Goal: Navigation & Orientation: Find specific page/section

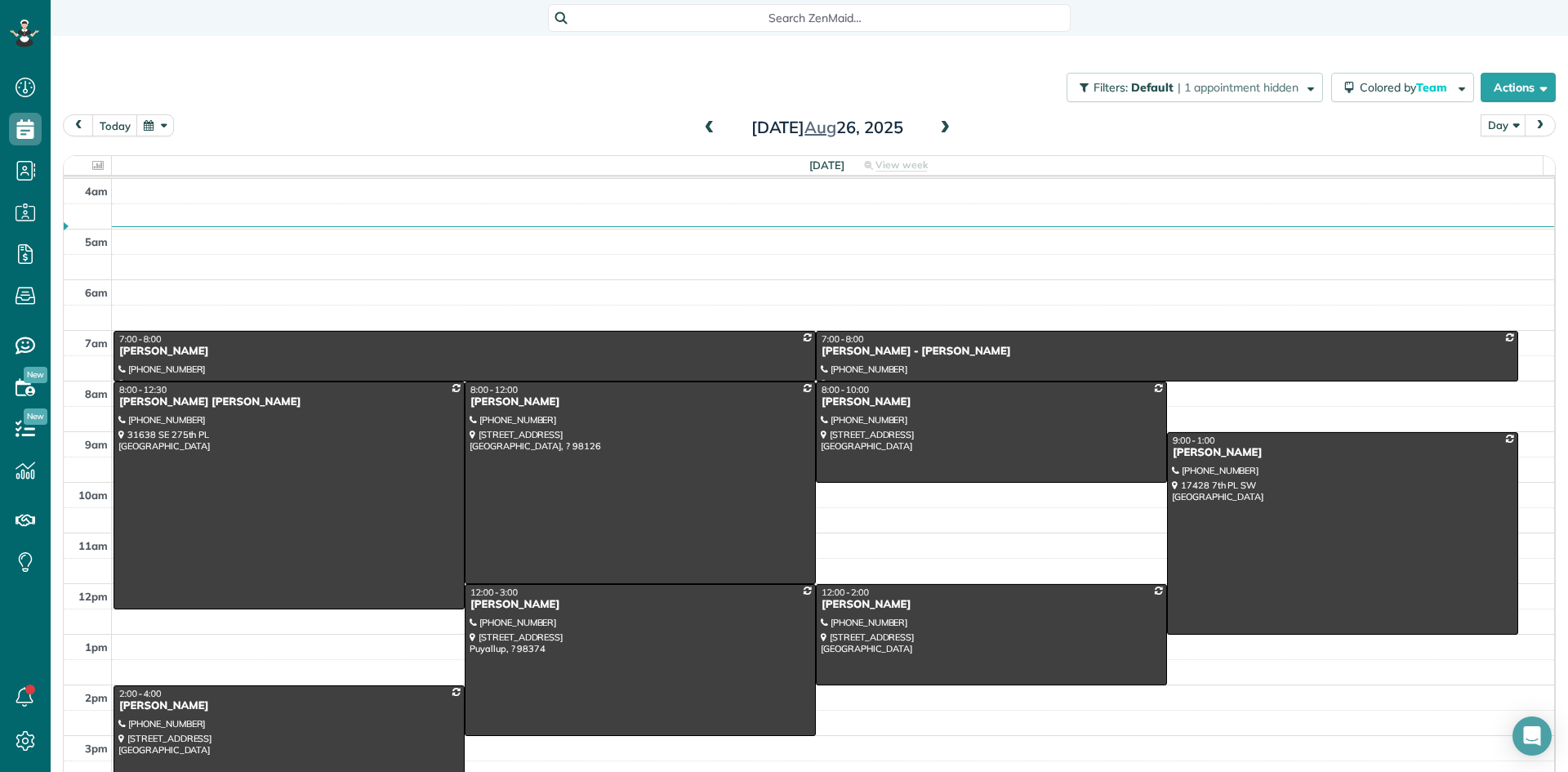
scroll to position [7, 7]
click at [937, 127] on span at bounding box center [945, 128] width 18 height 14
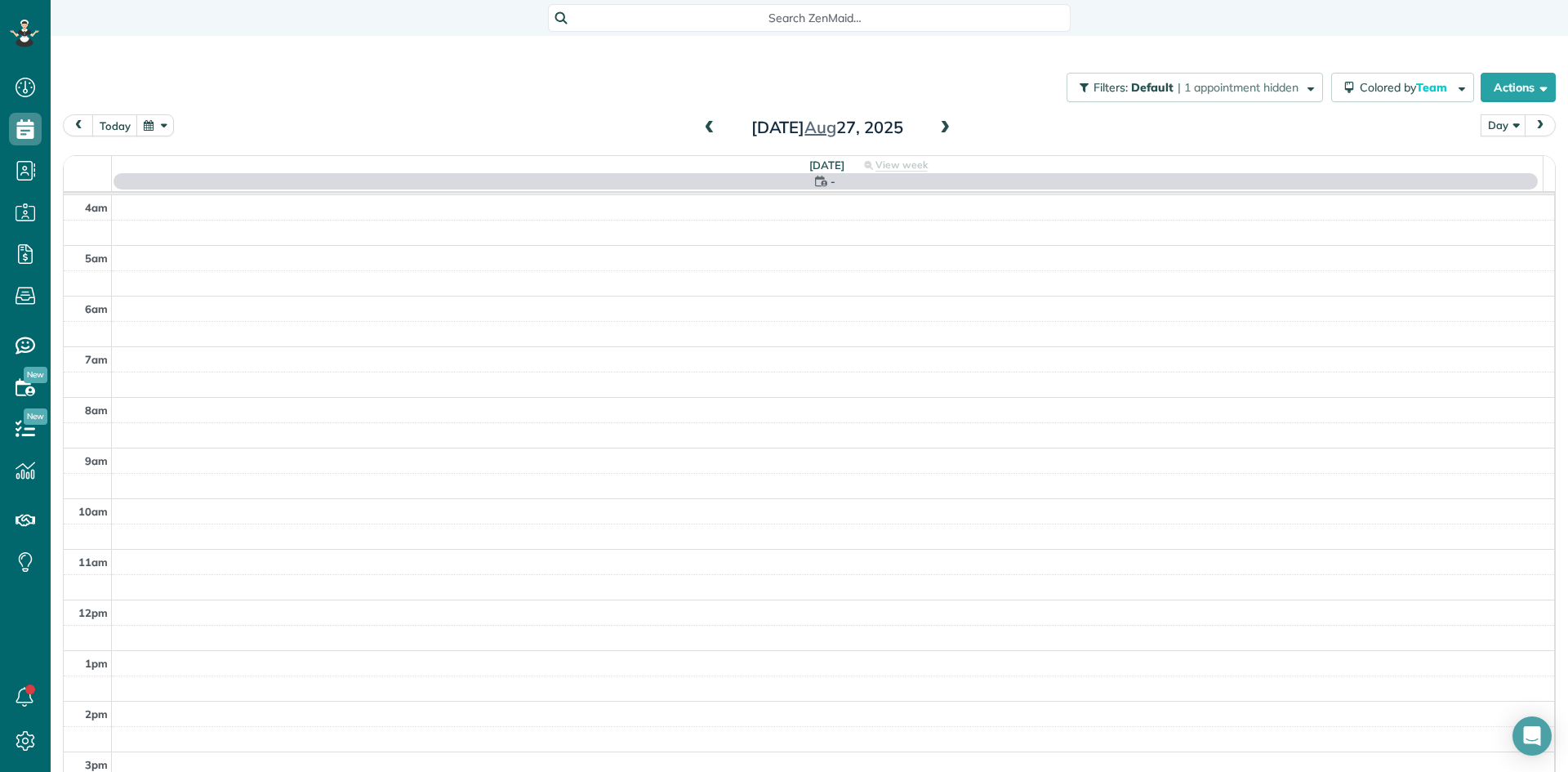
scroll to position [152, 0]
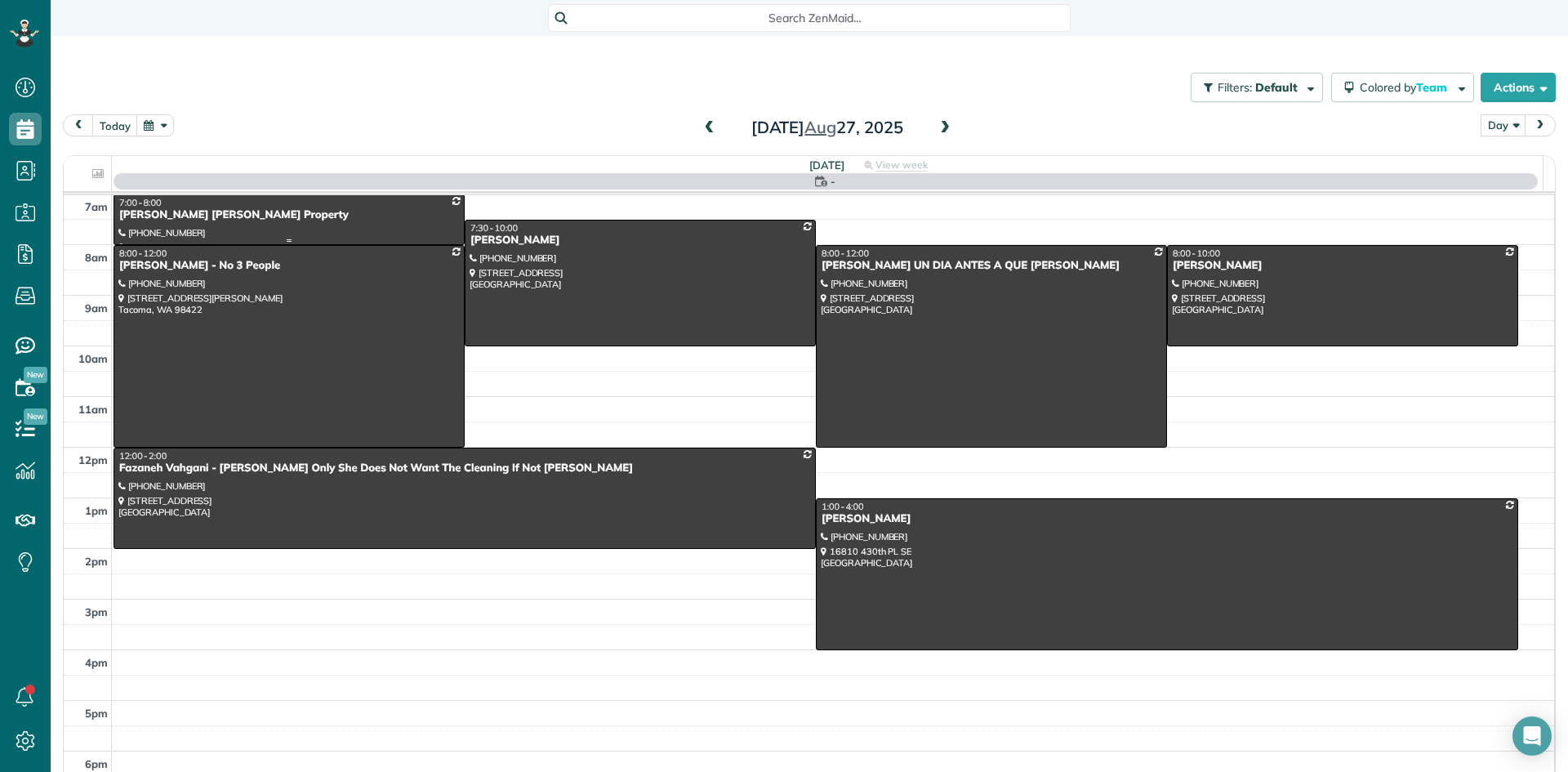
click at [233, 211] on div "Alison Redmond Pearce - Redmond Property" at bounding box center [289, 214] width 342 height 13
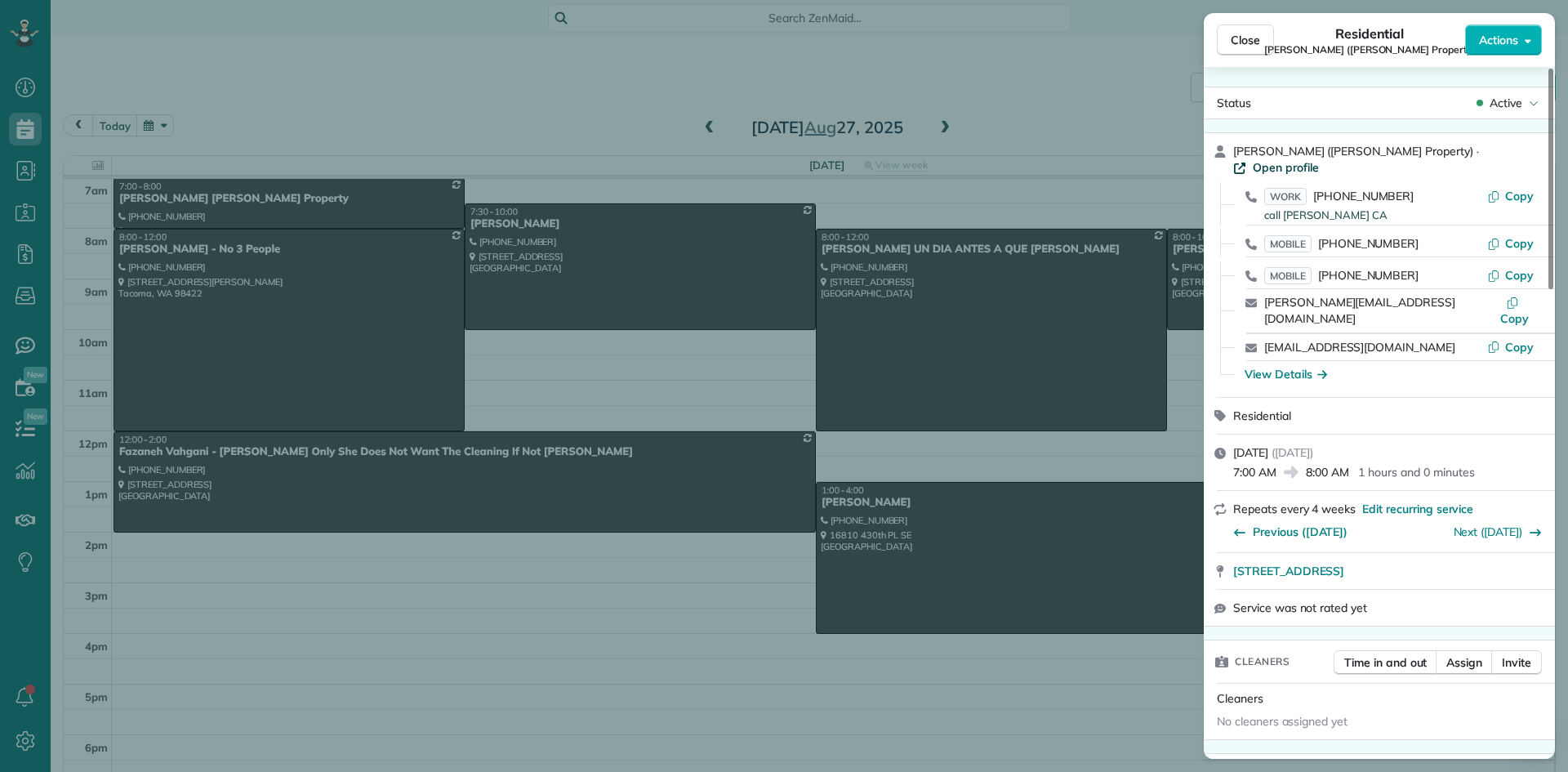
click at [1281, 173] on span "Open profile" at bounding box center [1286, 168] width 66 height 16
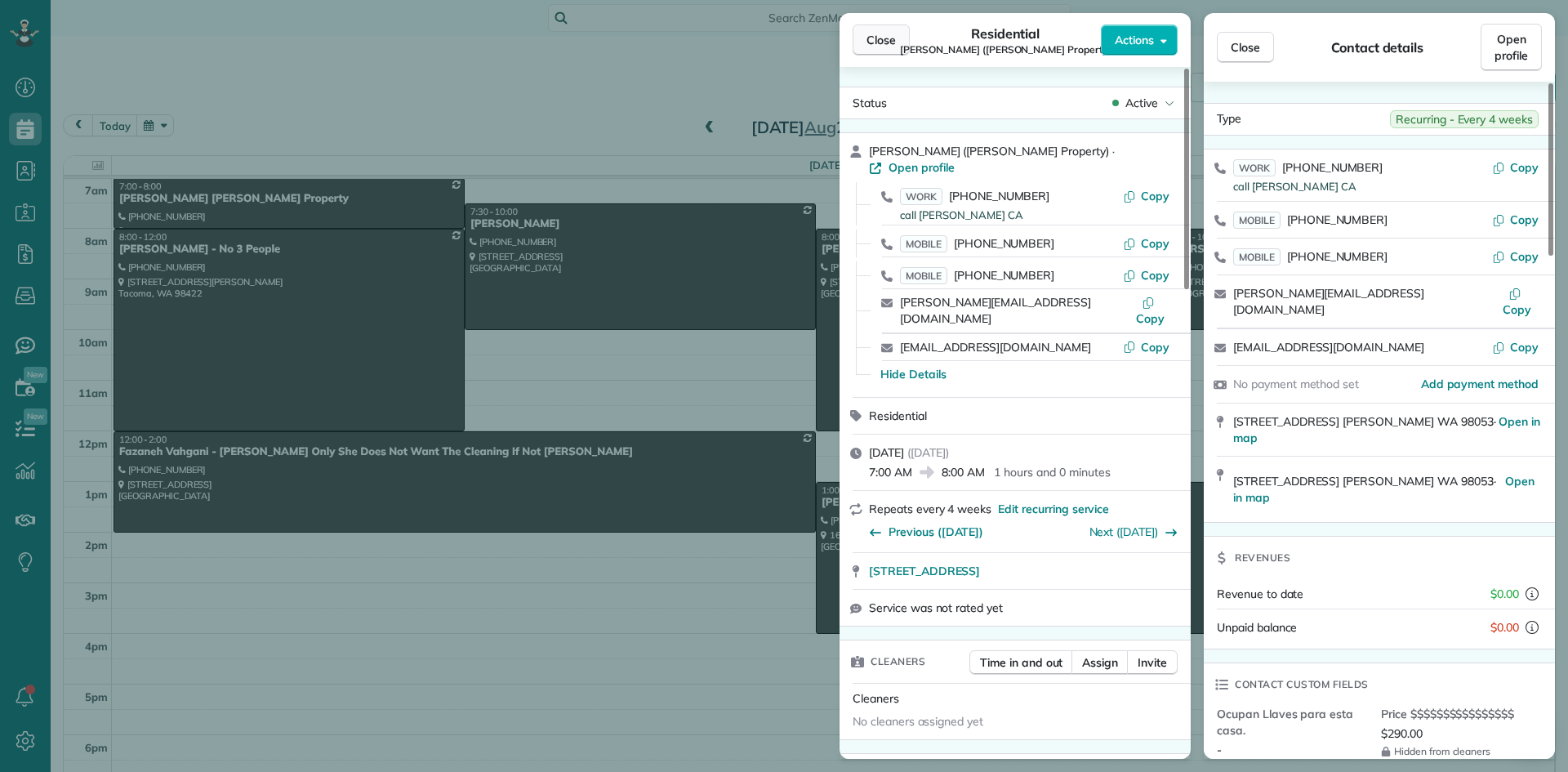
click at [868, 41] on span "Close" at bounding box center [880, 40] width 30 height 16
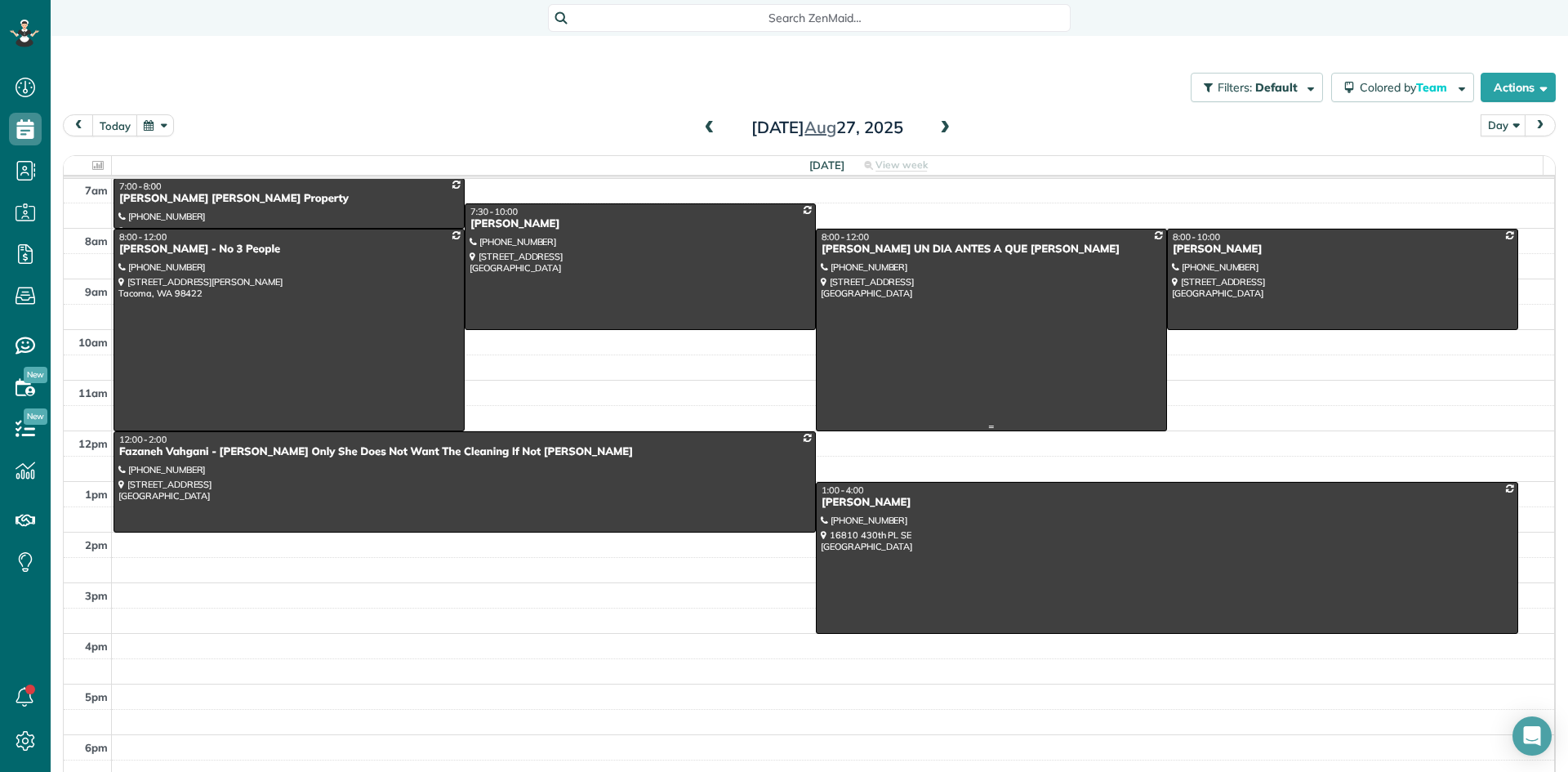
click at [839, 253] on div "[PERSON_NAME] UN DIA ANTES A QUE [PERSON_NAME]" at bounding box center [991, 249] width 342 height 13
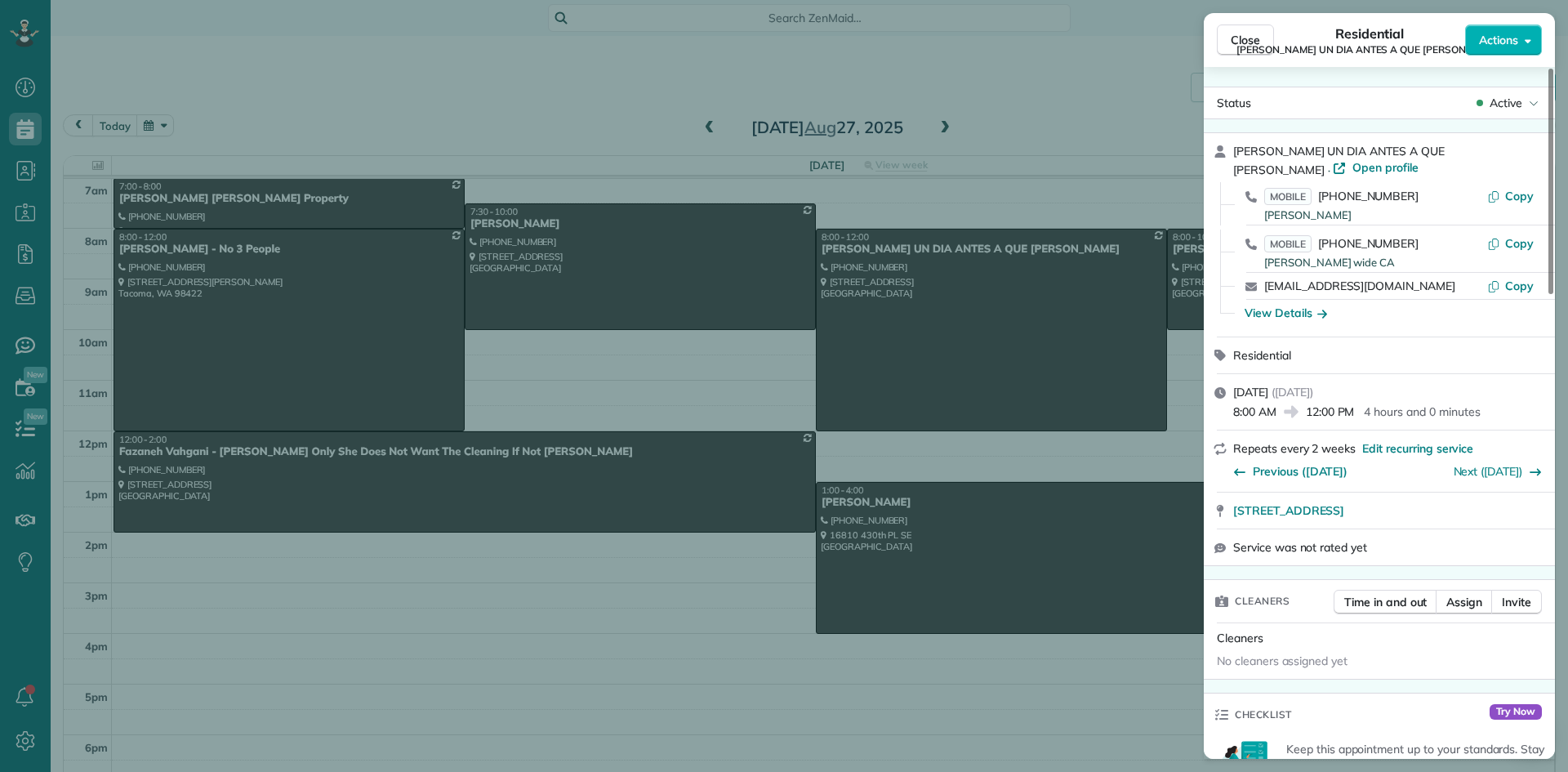
click at [1352, 168] on span "Open profile" at bounding box center [1385, 168] width 66 height 16
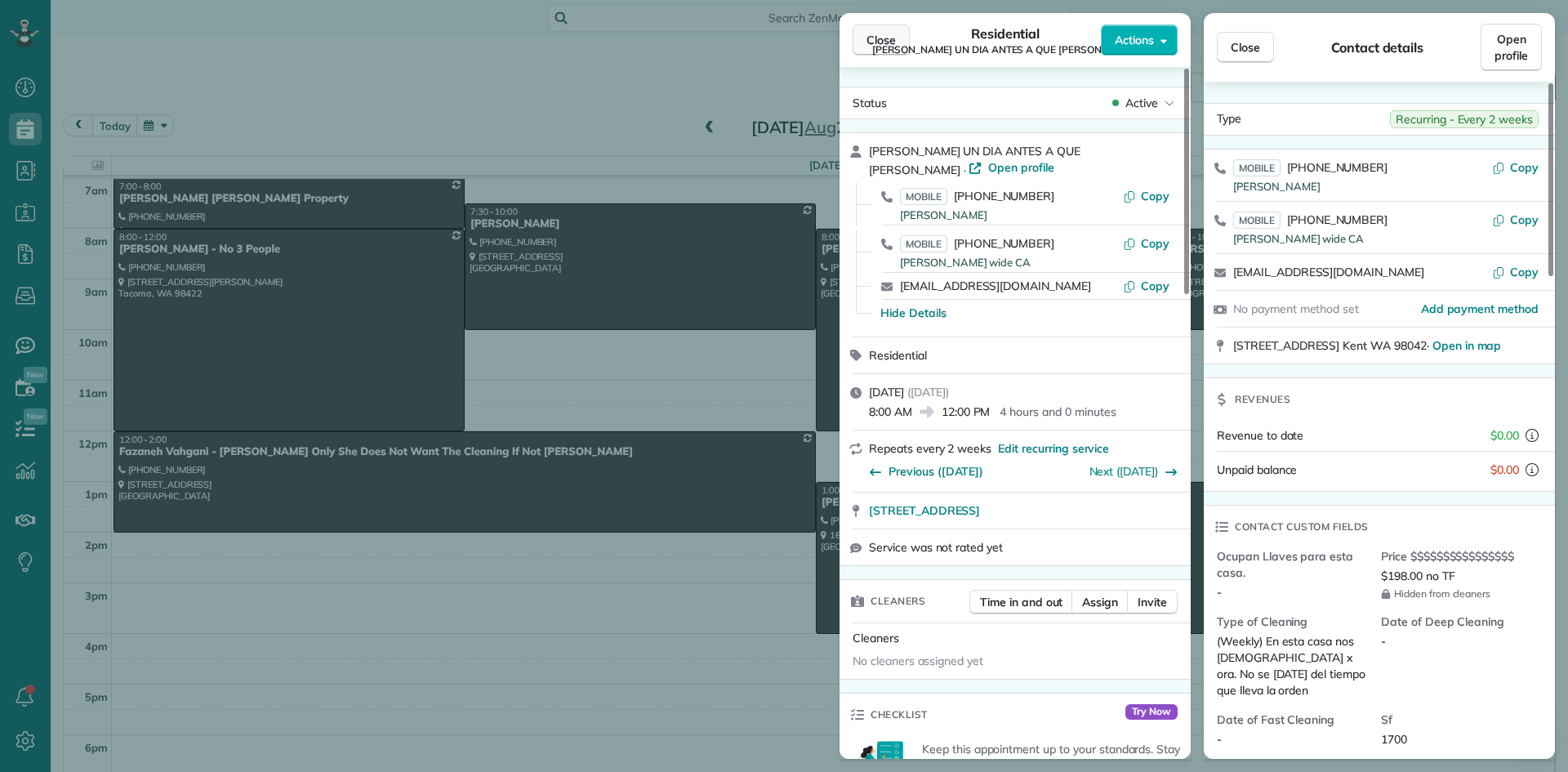
click at [888, 44] on span "Close" at bounding box center [880, 40] width 30 height 16
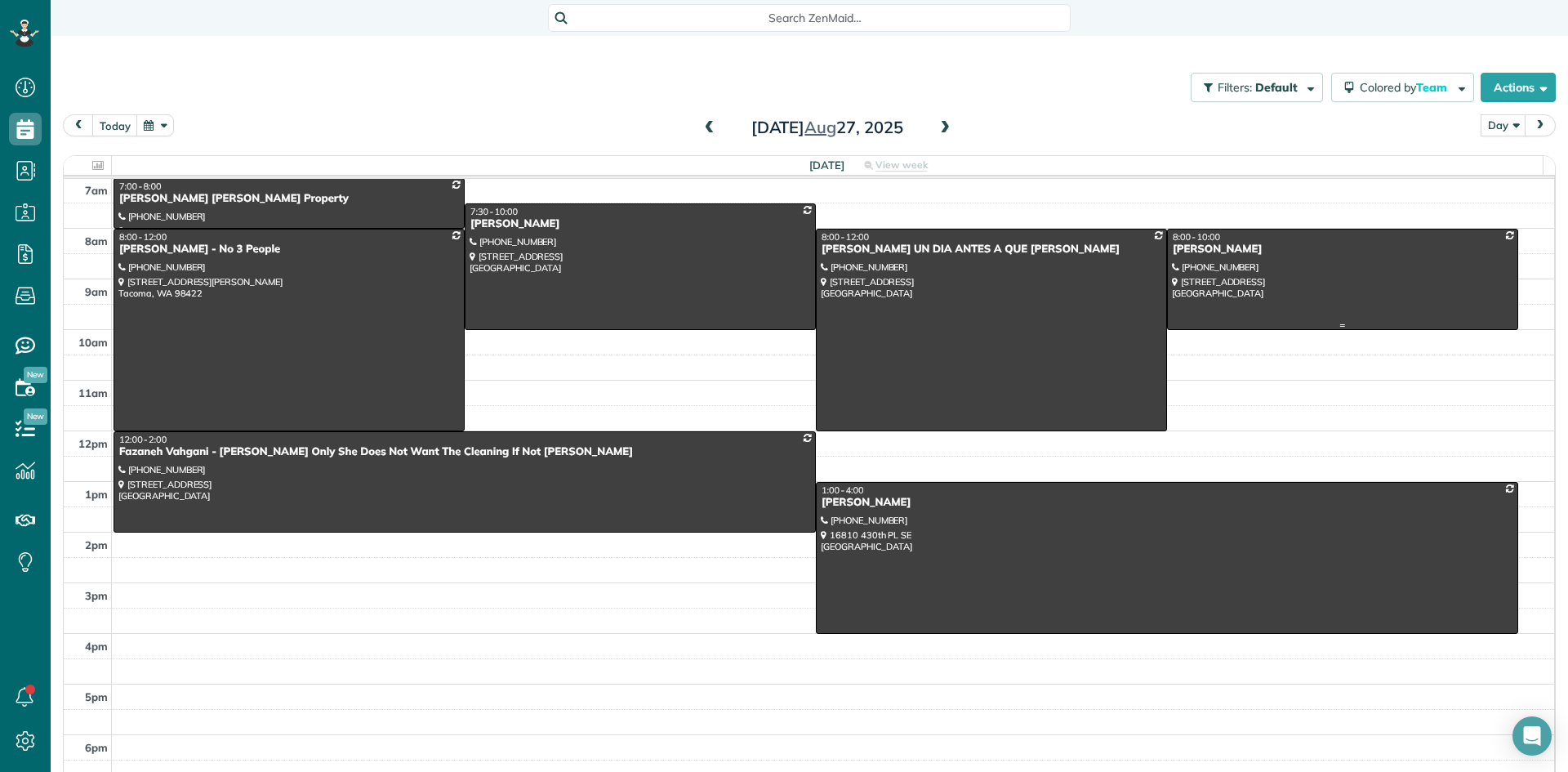
click at [1202, 248] on div "Lisa Voso" at bounding box center [1342, 249] width 342 height 13
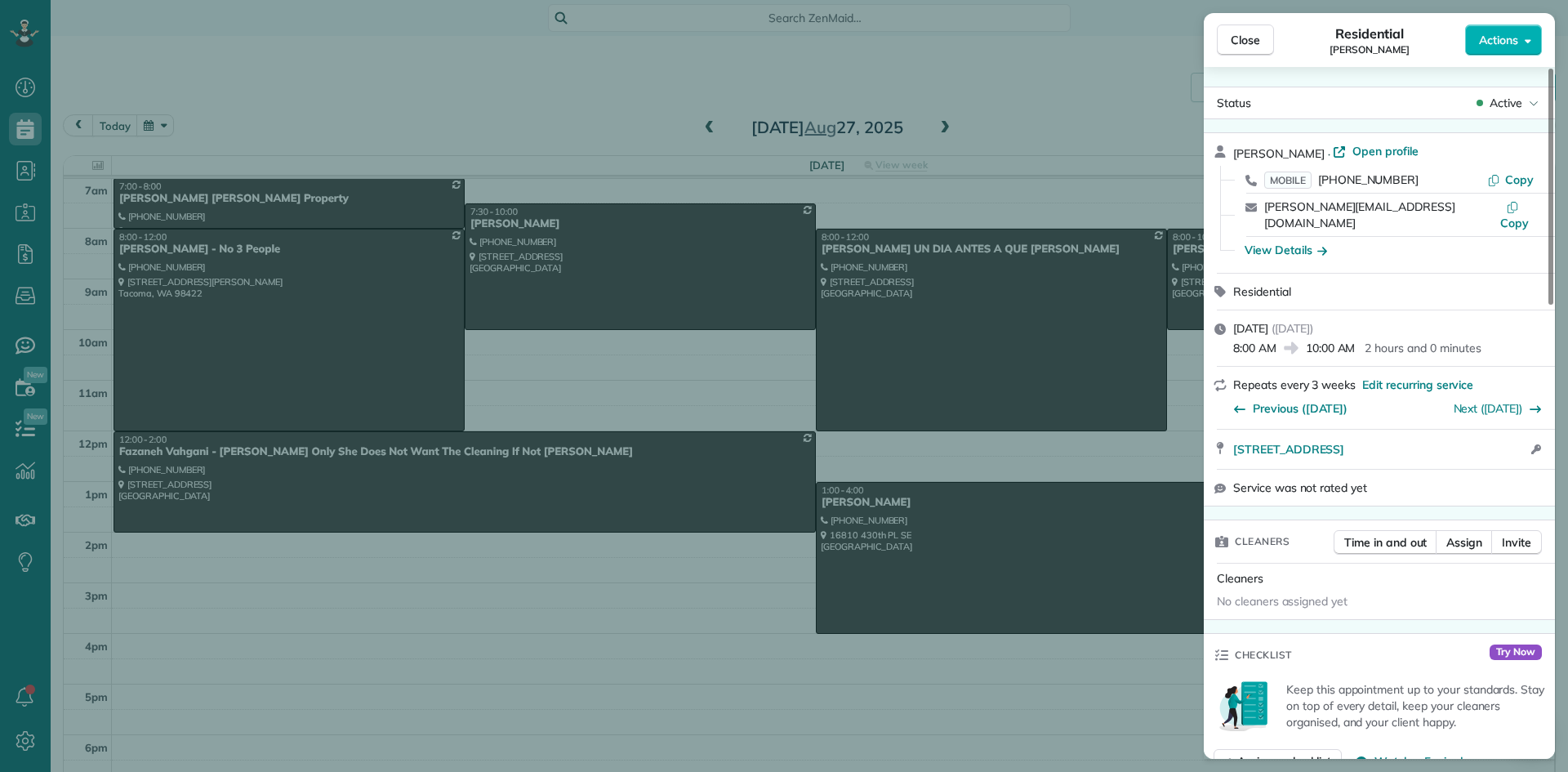
drag, startPoint x: 1286, startPoint y: 152, endPoint x: 1217, endPoint y: 145, distance: 69.4
click at [1217, 145] on div "Lisa Voso · Open profile MOBILE (206) 714-9131 Copy lisa@vosoma.com Copy View D…" at bounding box center [1380, 203] width 351 height 140
click at [1259, 43] on span "Close" at bounding box center [1245, 40] width 30 height 16
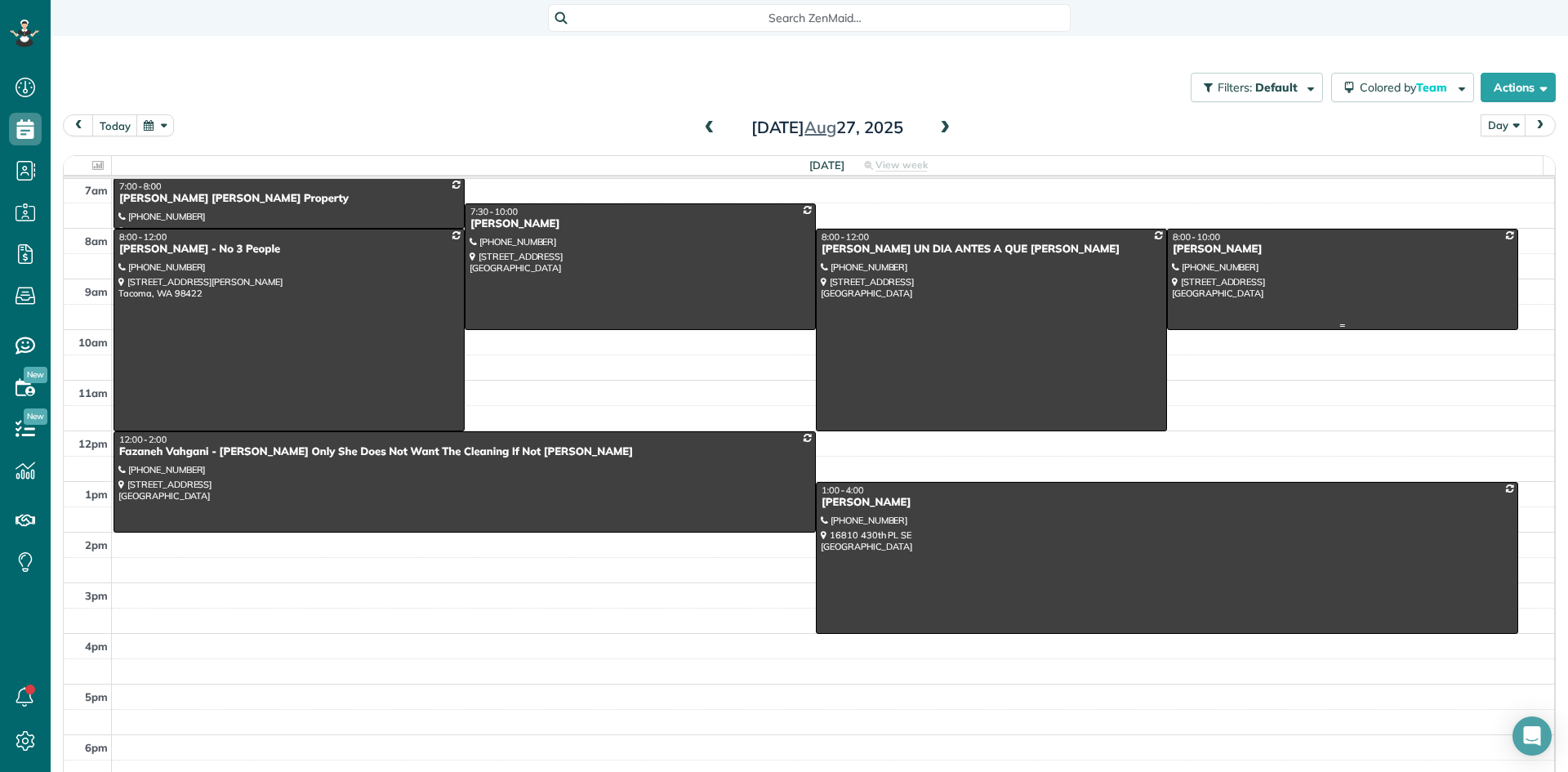
click at [1193, 261] on div at bounding box center [1342, 279] width 350 height 100
click at [0, 0] on div at bounding box center [0, 0] width 0 height 0
click at [1191, 256] on div "Lisa Voso" at bounding box center [1342, 249] width 342 height 13
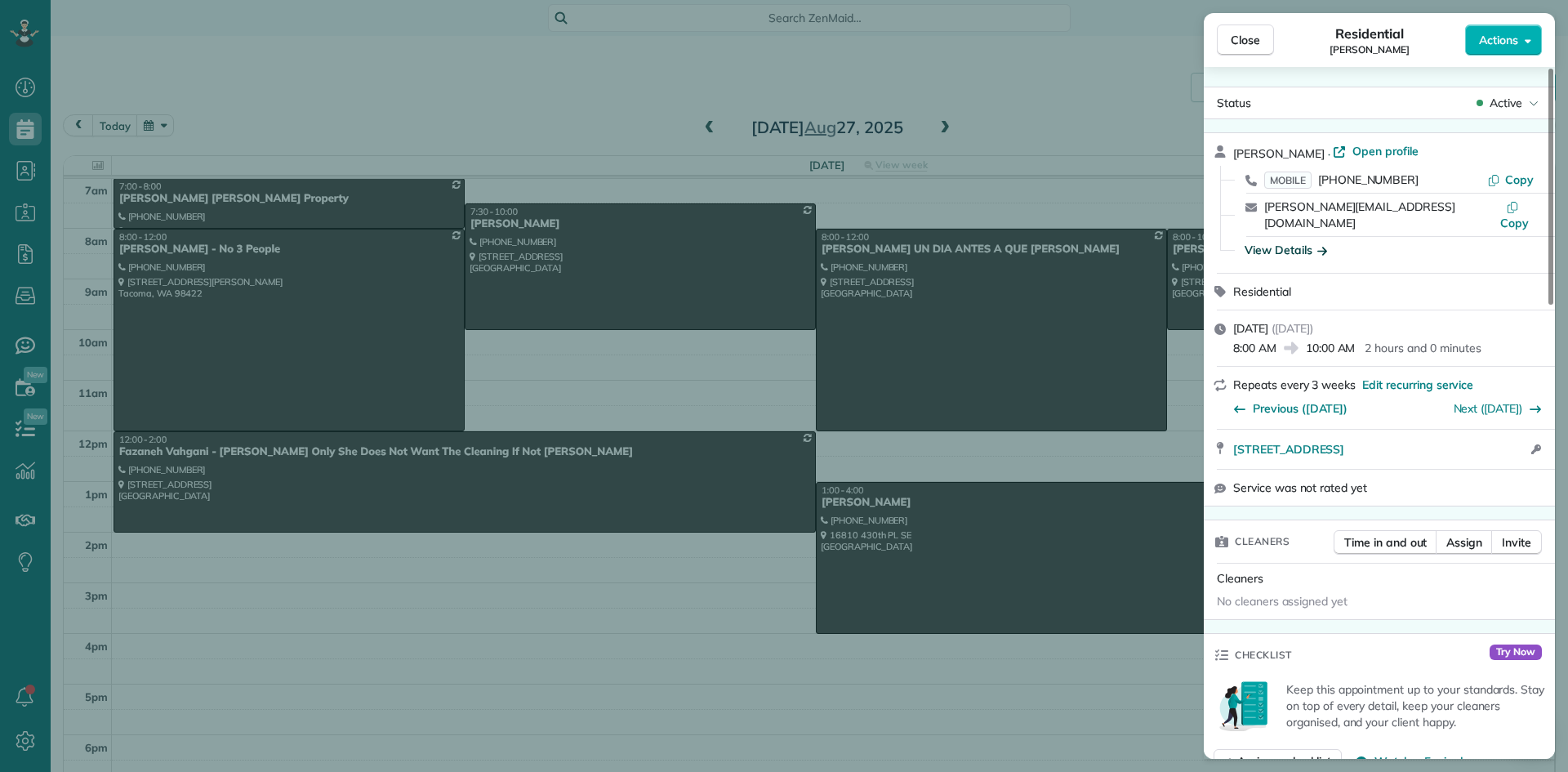
click at [1293, 242] on div "View Details" at bounding box center [1286, 250] width 82 height 16
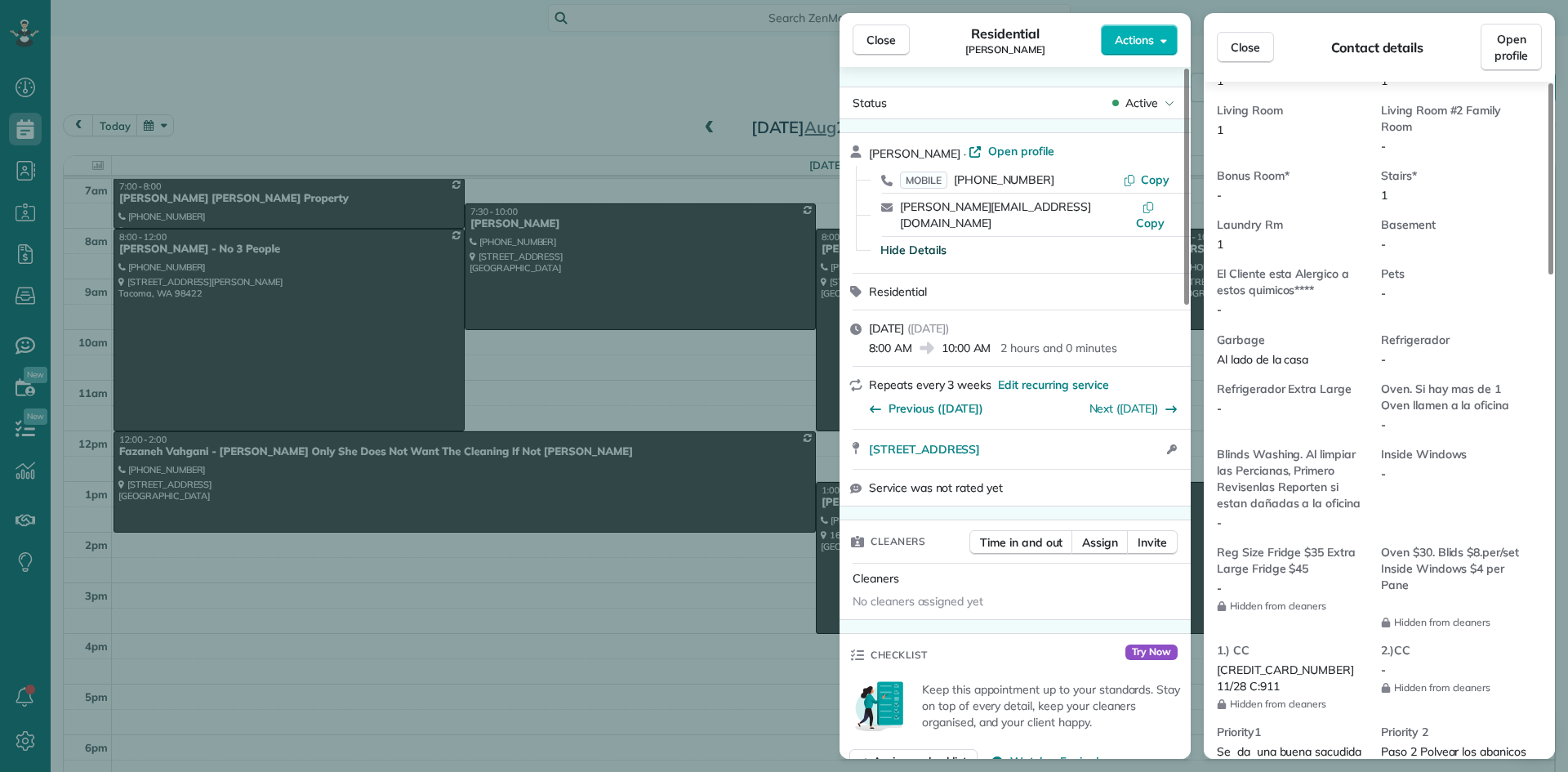
scroll to position [1149, 0]
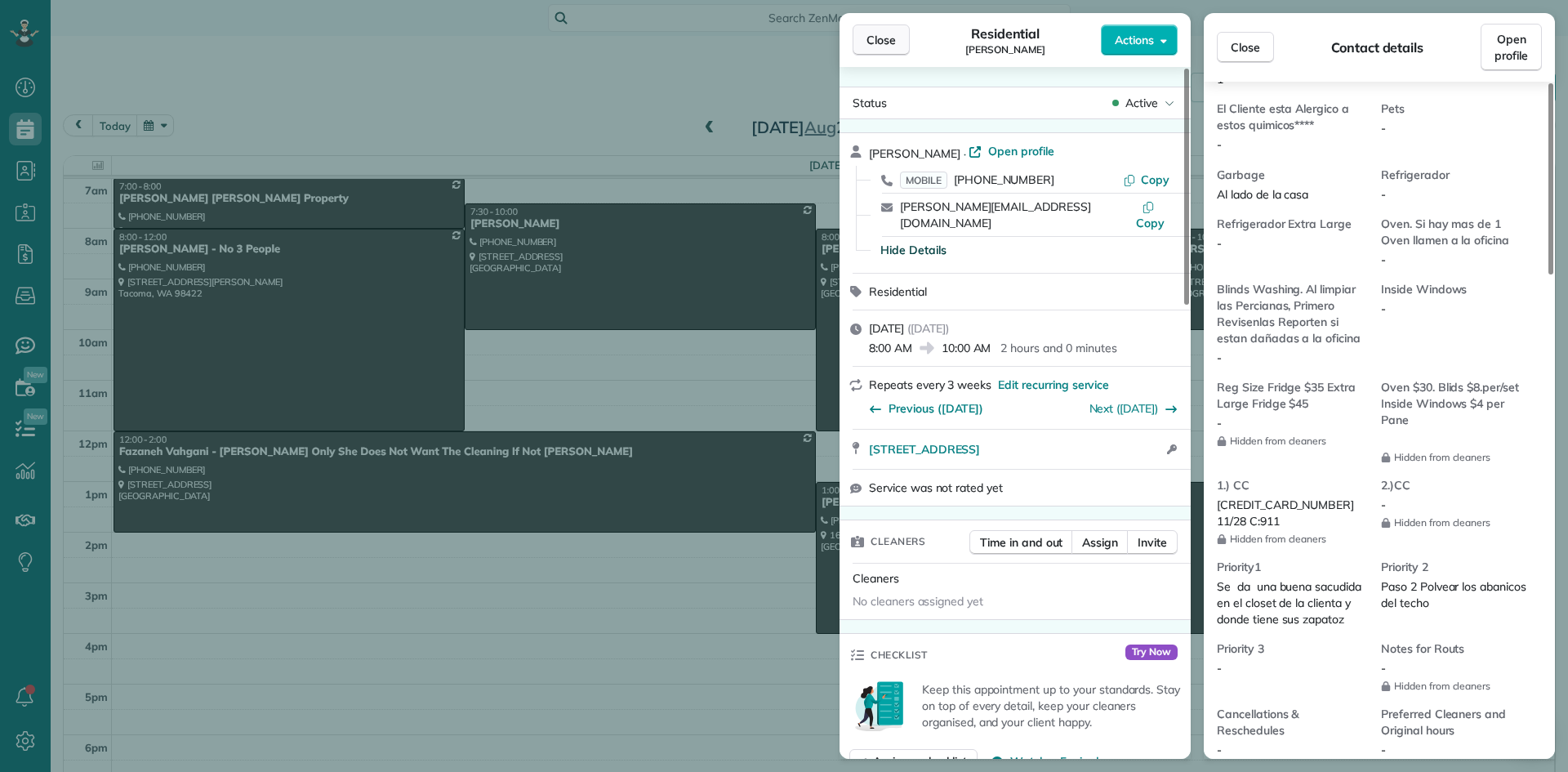
click at [867, 48] on span "Close" at bounding box center [880, 40] width 30 height 16
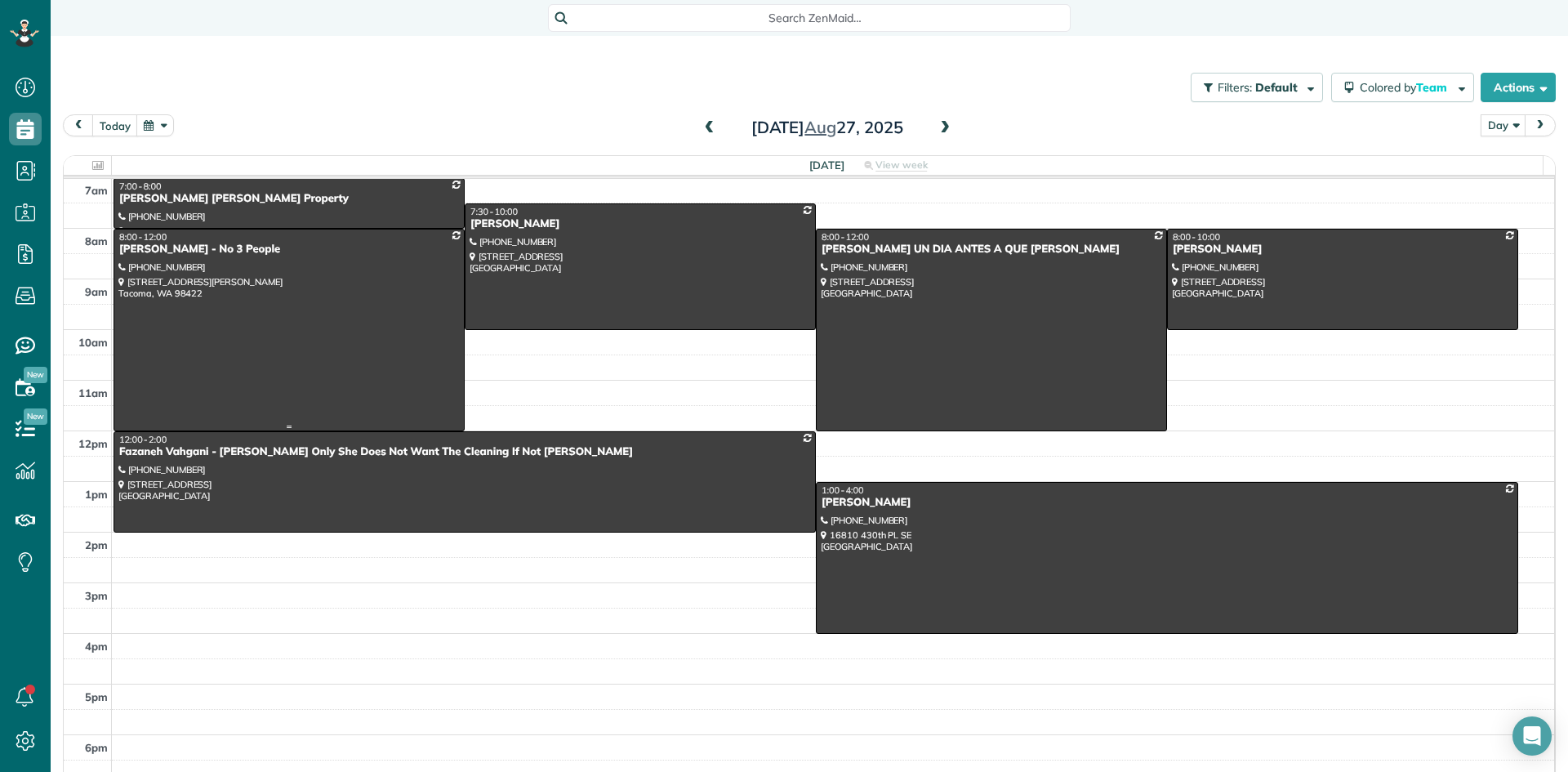
click at [160, 251] on div "Annie Vaughn - No 3 People" at bounding box center [289, 249] width 342 height 13
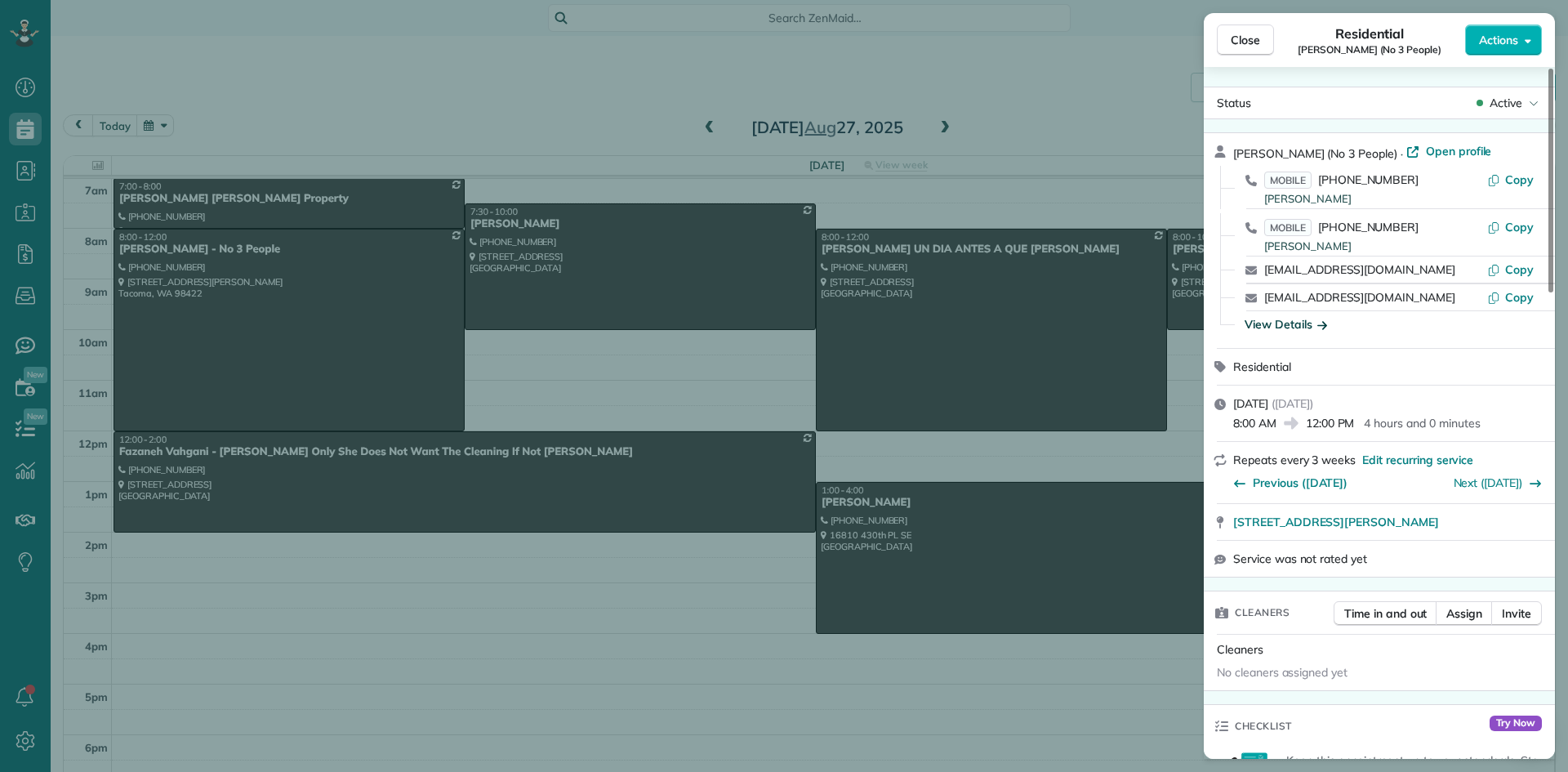
click at [1289, 324] on div "View Details" at bounding box center [1286, 324] width 82 height 16
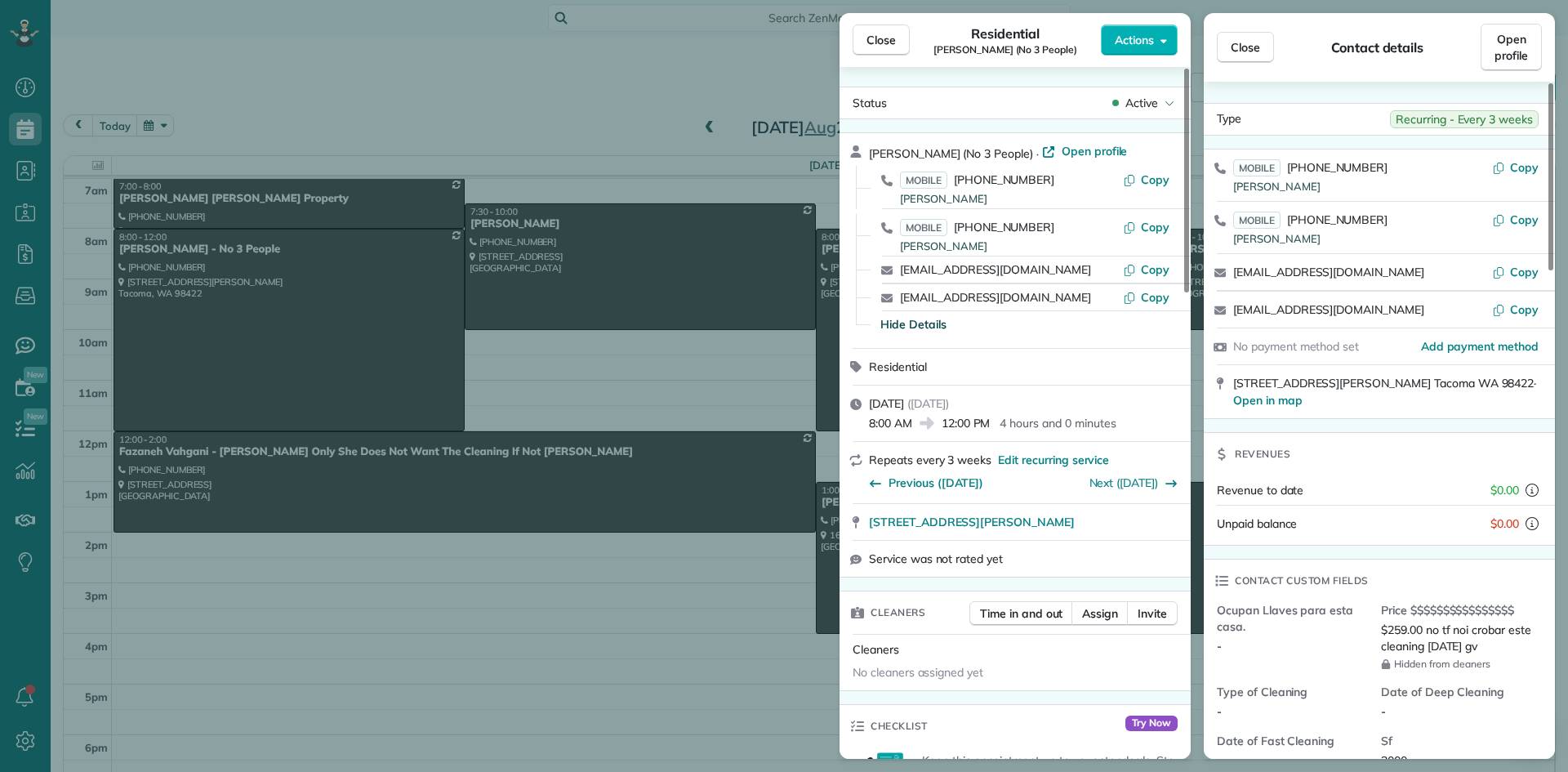
drag, startPoint x: 943, startPoint y: 156, endPoint x: 869, endPoint y: 144, distance: 75.0
click at [869, 144] on div "Annie Vaughn (No 3 People) · Open profile" at bounding box center [1025, 152] width 312 height 19
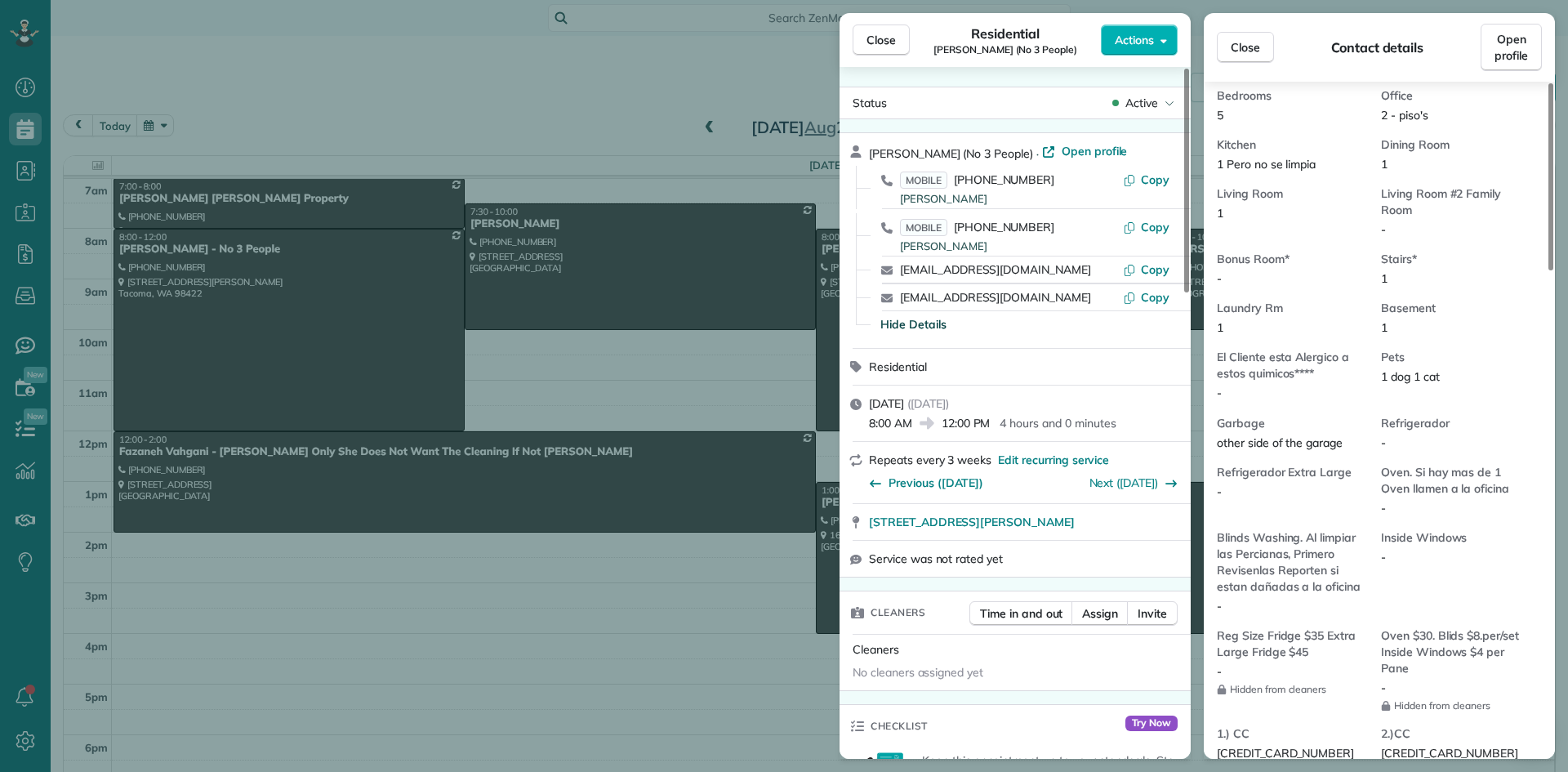
scroll to position [1072, 0]
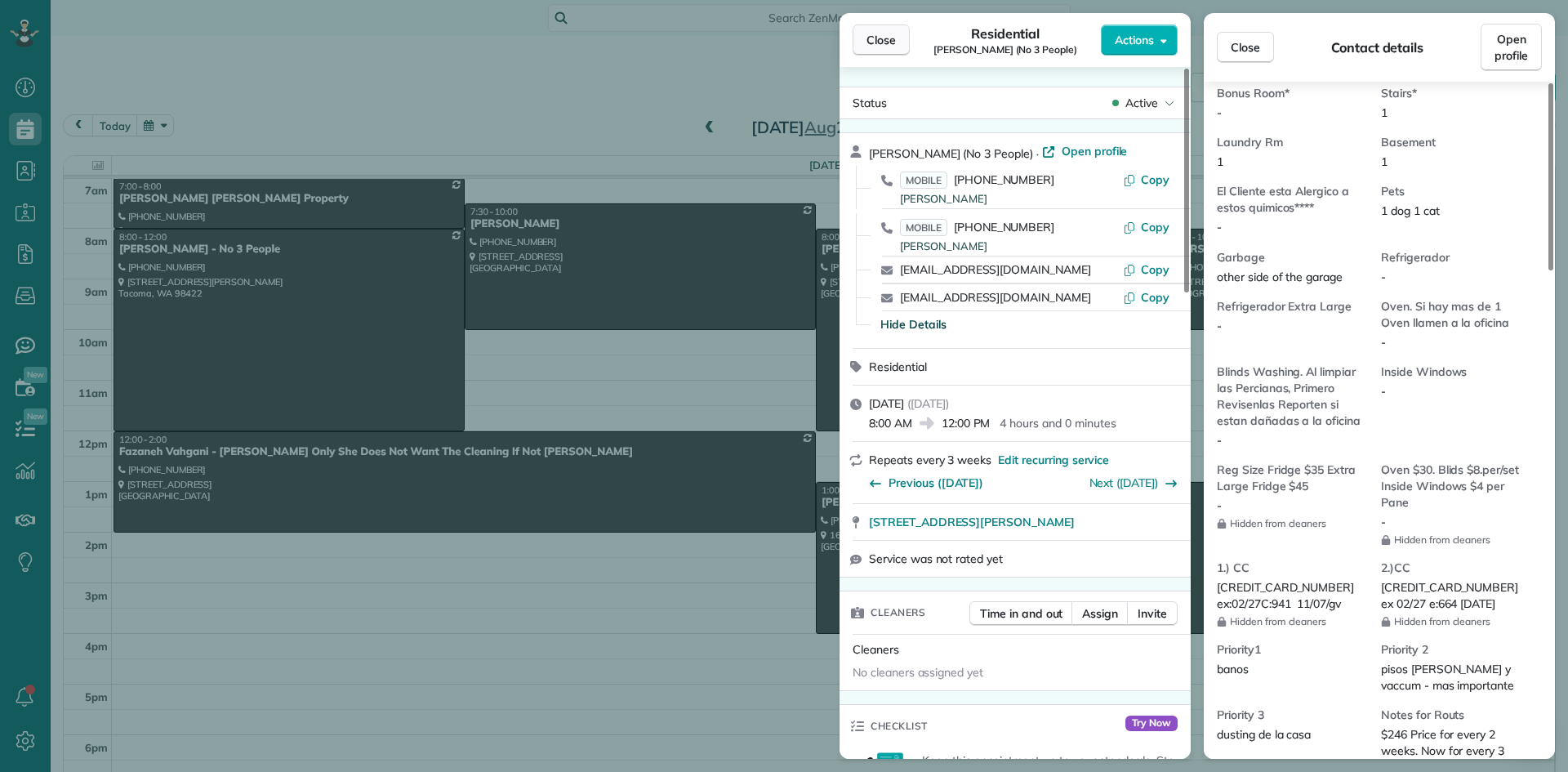
click at [893, 43] on span "Close" at bounding box center [880, 40] width 30 height 16
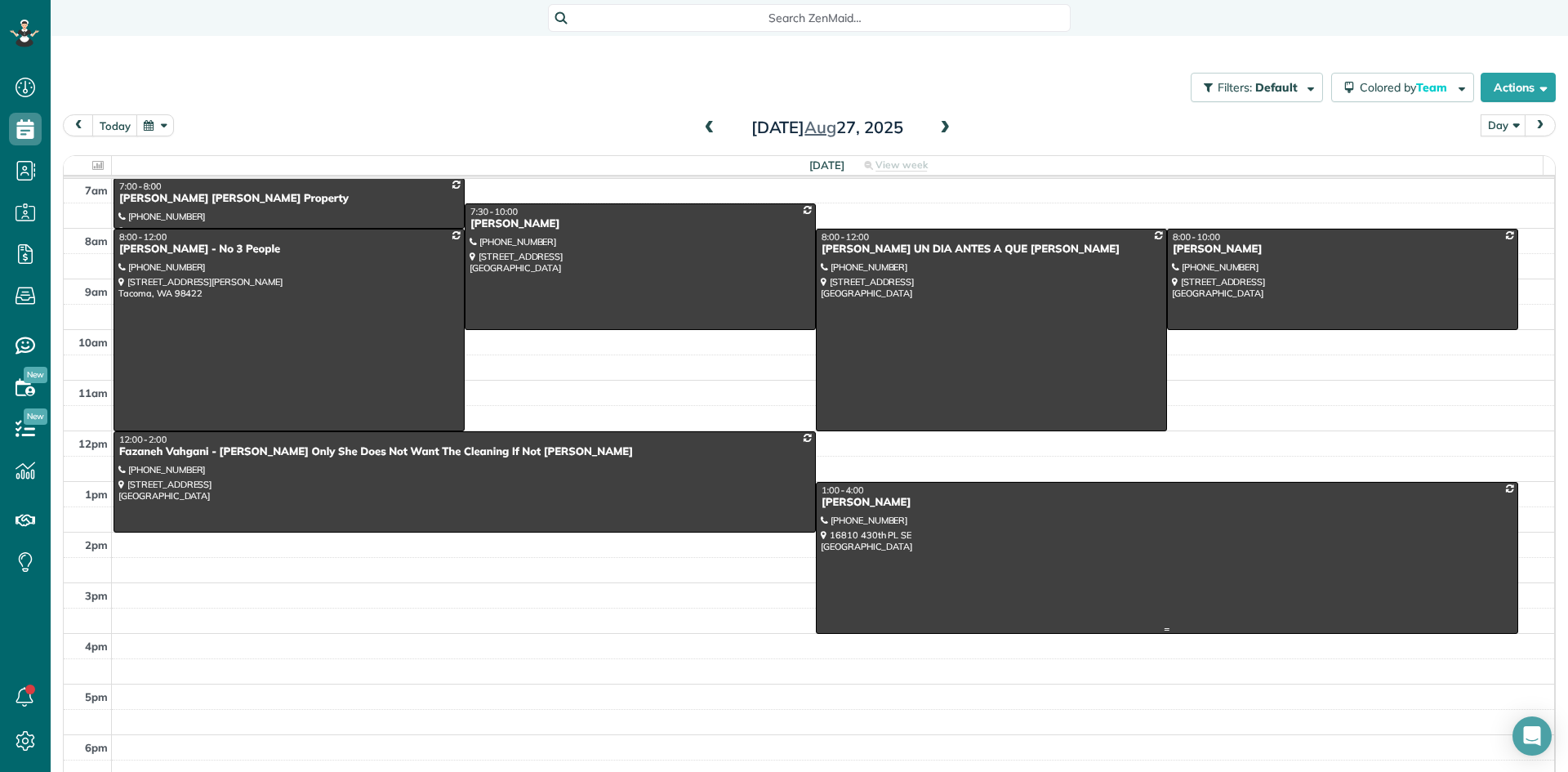
click at [865, 511] on div at bounding box center [1166, 558] width 700 height 151
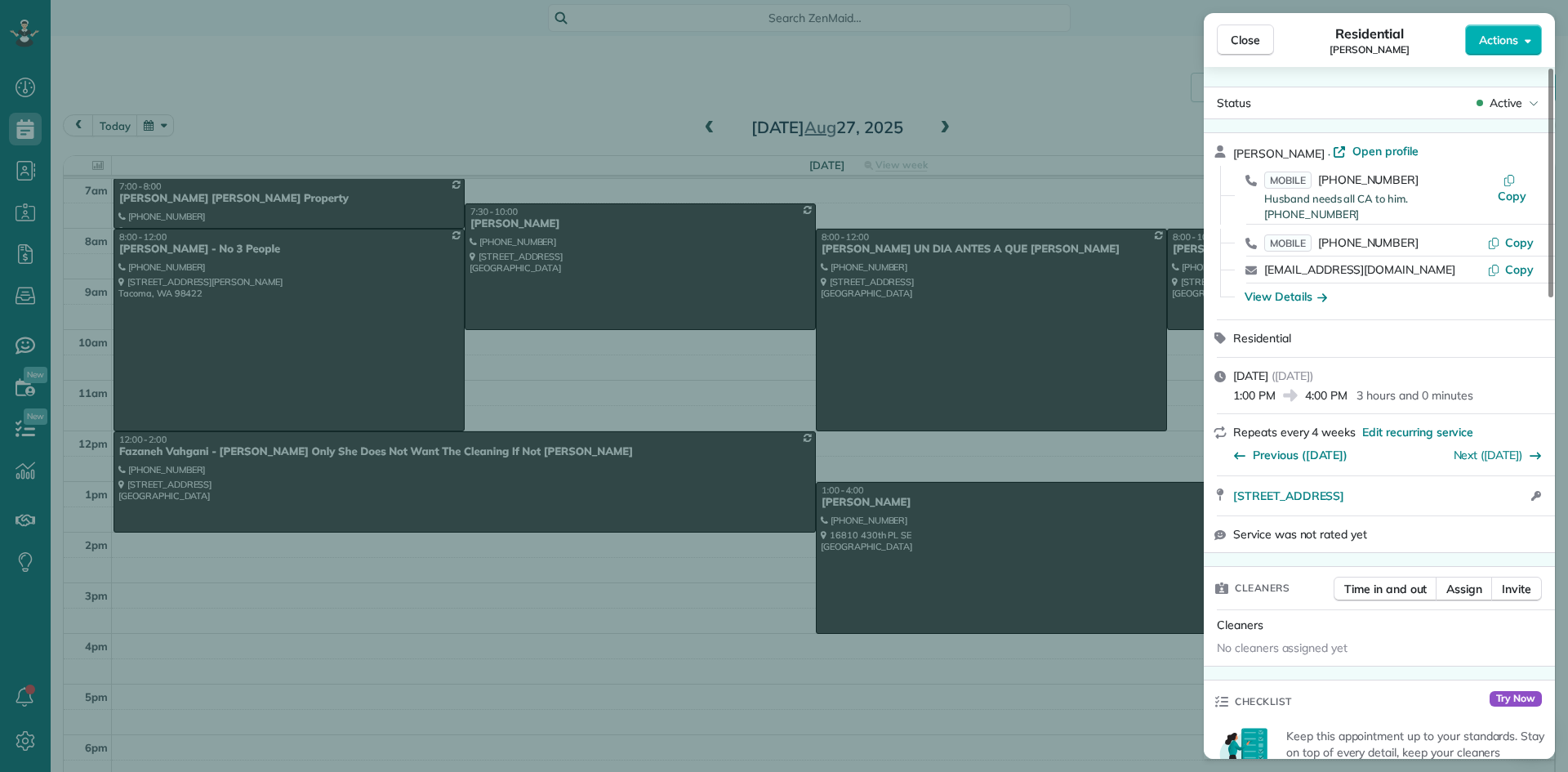
drag, startPoint x: 1294, startPoint y: 148, endPoint x: 1232, endPoint y: 154, distance: 62.3
click at [1232, 154] on div "Julia Corliss · Open profile MOBILE (206) 714-0663 Husband needs all CA to him.…" at bounding box center [1380, 226] width 351 height 186
click at [1299, 289] on div "View Details" at bounding box center [1286, 297] width 82 height 16
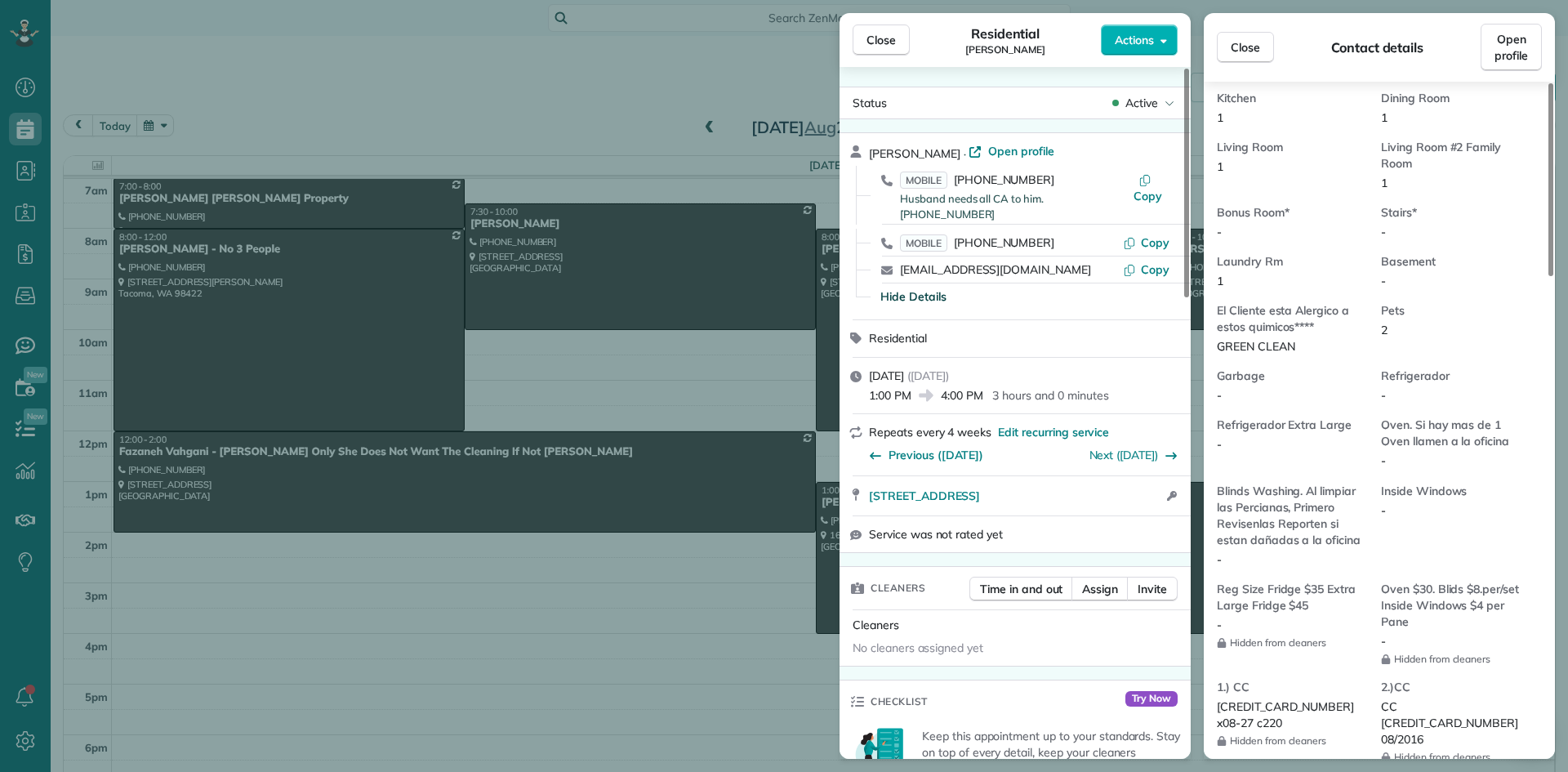
scroll to position [982, 0]
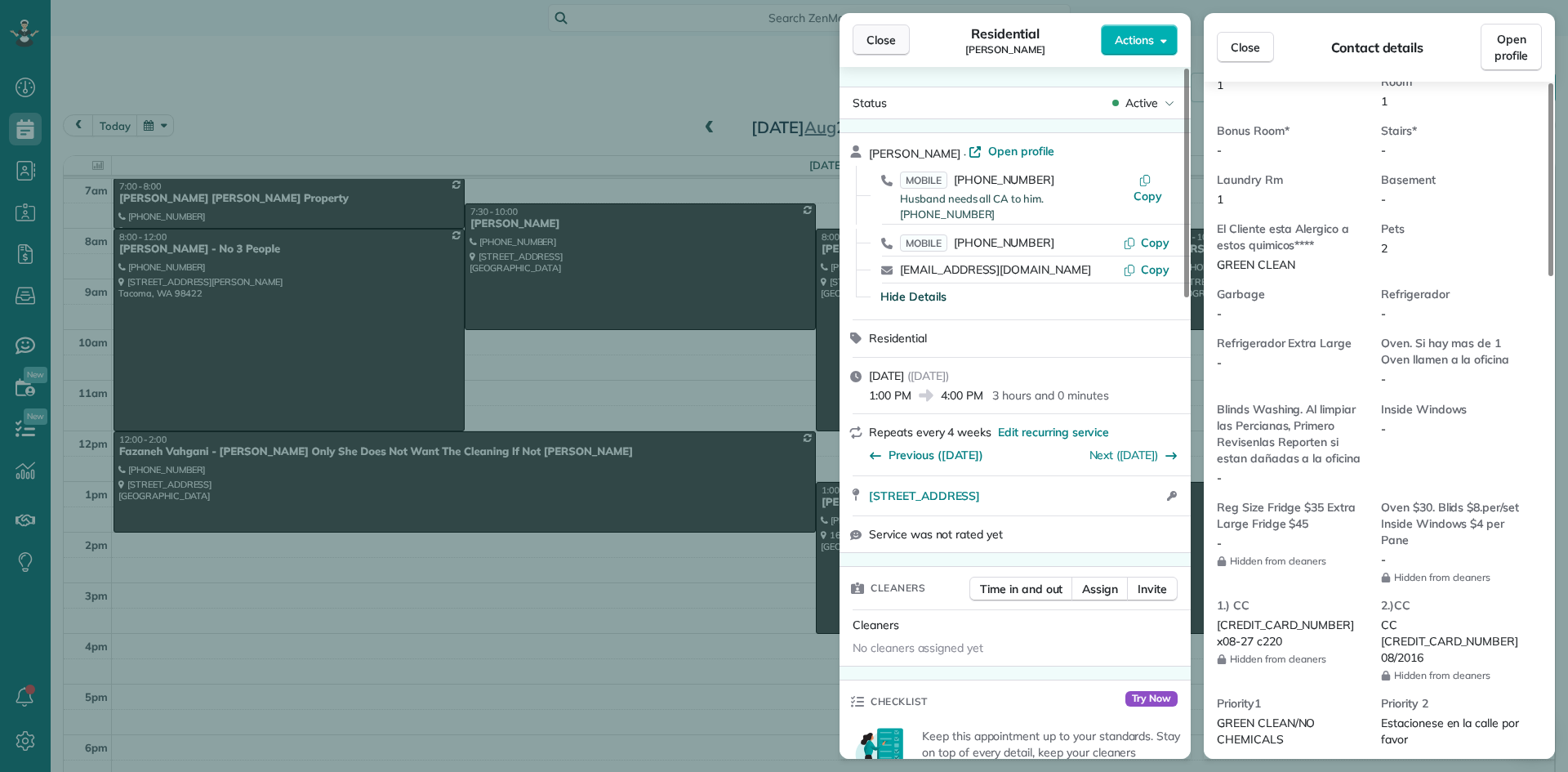
click at [876, 47] on span "Close" at bounding box center [880, 40] width 30 height 16
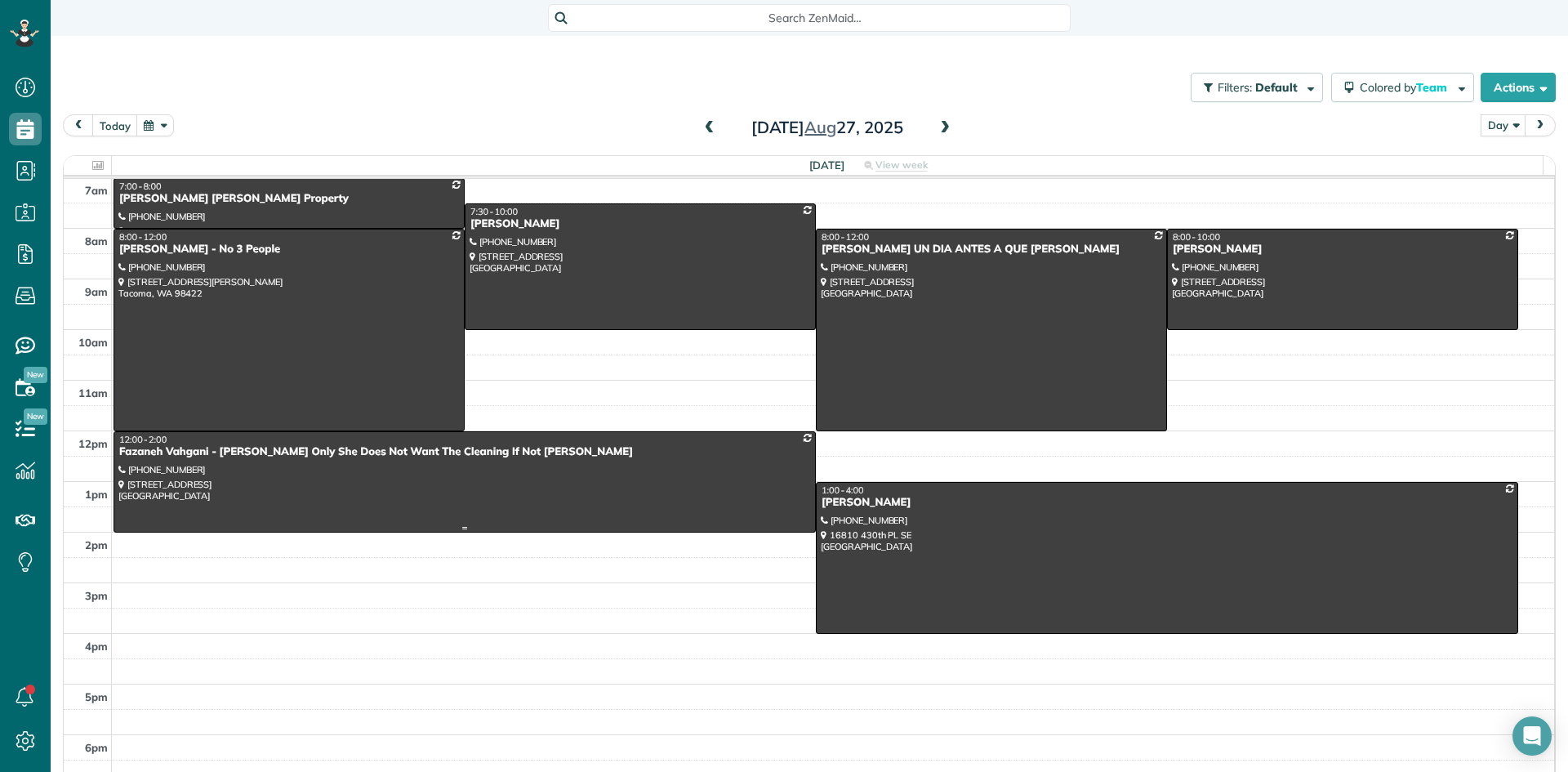
click at [169, 445] on div "Fazaneh Vahgani - Monica Only She Does Not Want The Cleaning If Not Monica" at bounding box center [464, 451] width 692 height 13
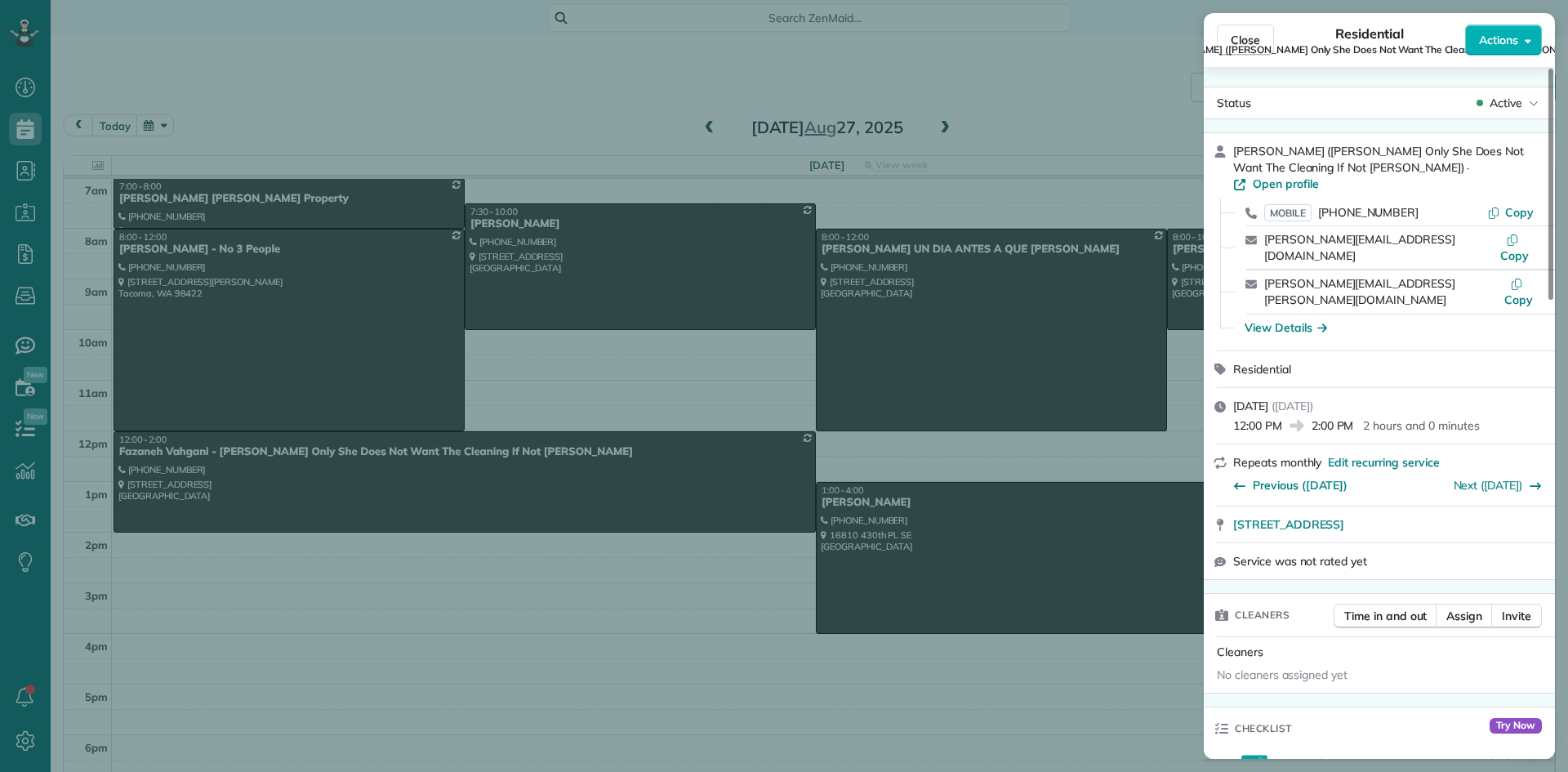
drag, startPoint x: 1323, startPoint y: 153, endPoint x: 1235, endPoint y: 149, distance: 88.1
click at [1235, 149] on span "Fazaneh Vahgani (Monica Only She Does Not Want The Cleaning If Not Monica)" at bounding box center [1378, 159] width 290 height 31
click at [1240, 37] on span "Close" at bounding box center [1245, 40] width 30 height 16
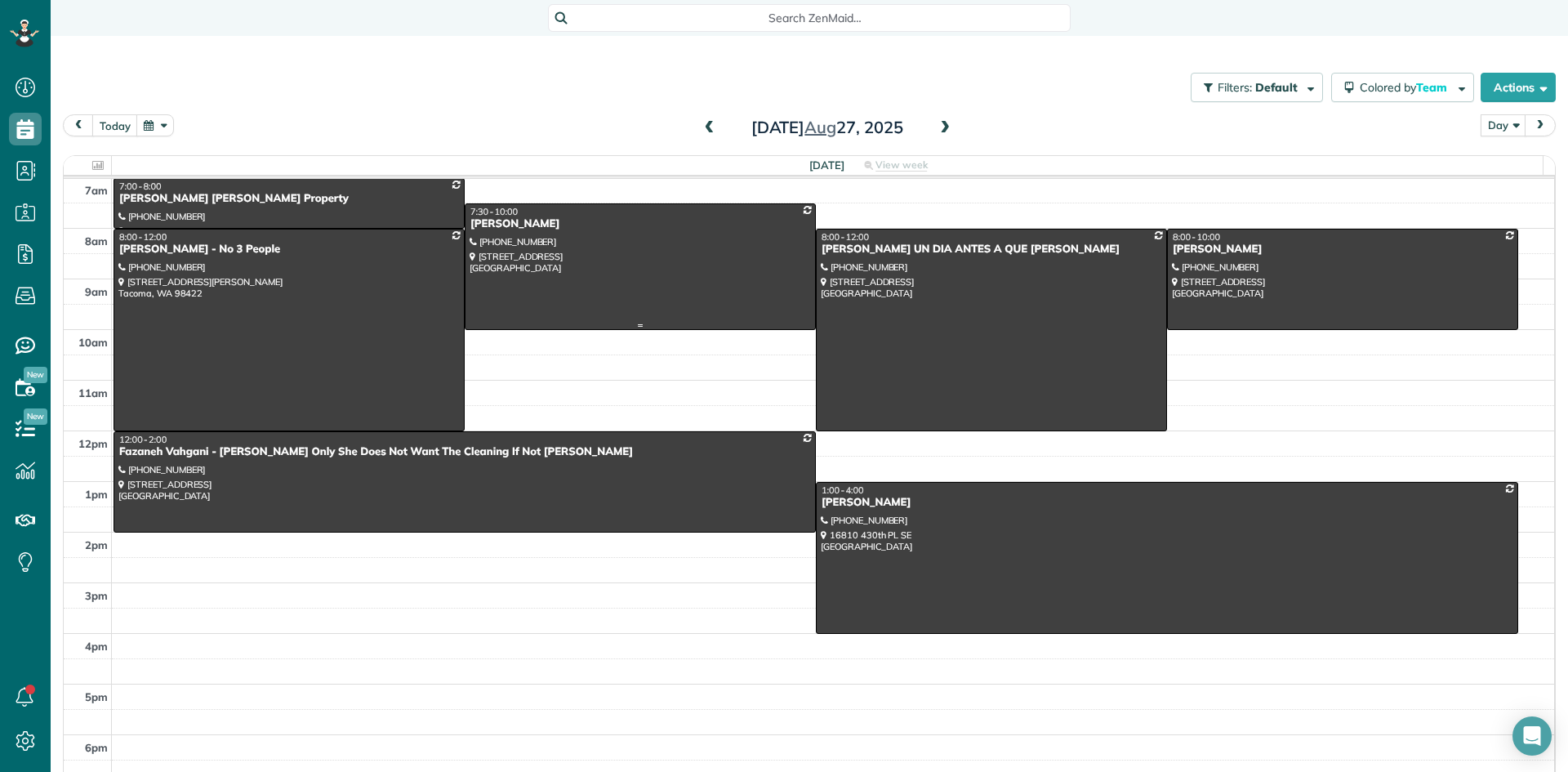
click at [482, 227] on div "Jeannine Fleming" at bounding box center [640, 223] width 342 height 13
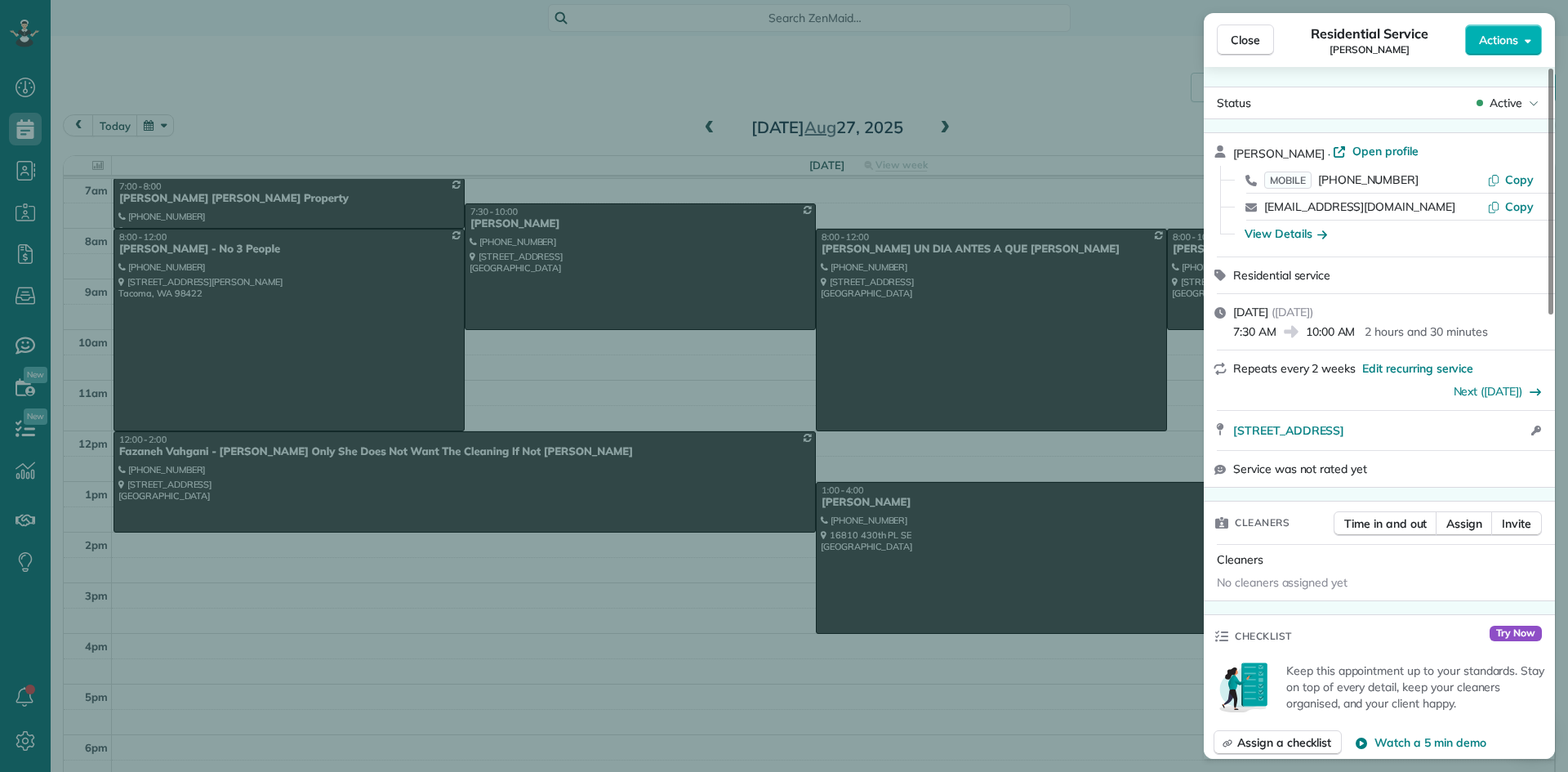
drag, startPoint x: 1330, startPoint y: 154, endPoint x: 1219, endPoint y: 148, distance: 111.2
click at [1219, 148] on div "Jeannine Fleming · Open profile MOBILE (661) 904-1879 Copy jflem1965@gmail.com …" at bounding box center [1380, 195] width 351 height 124
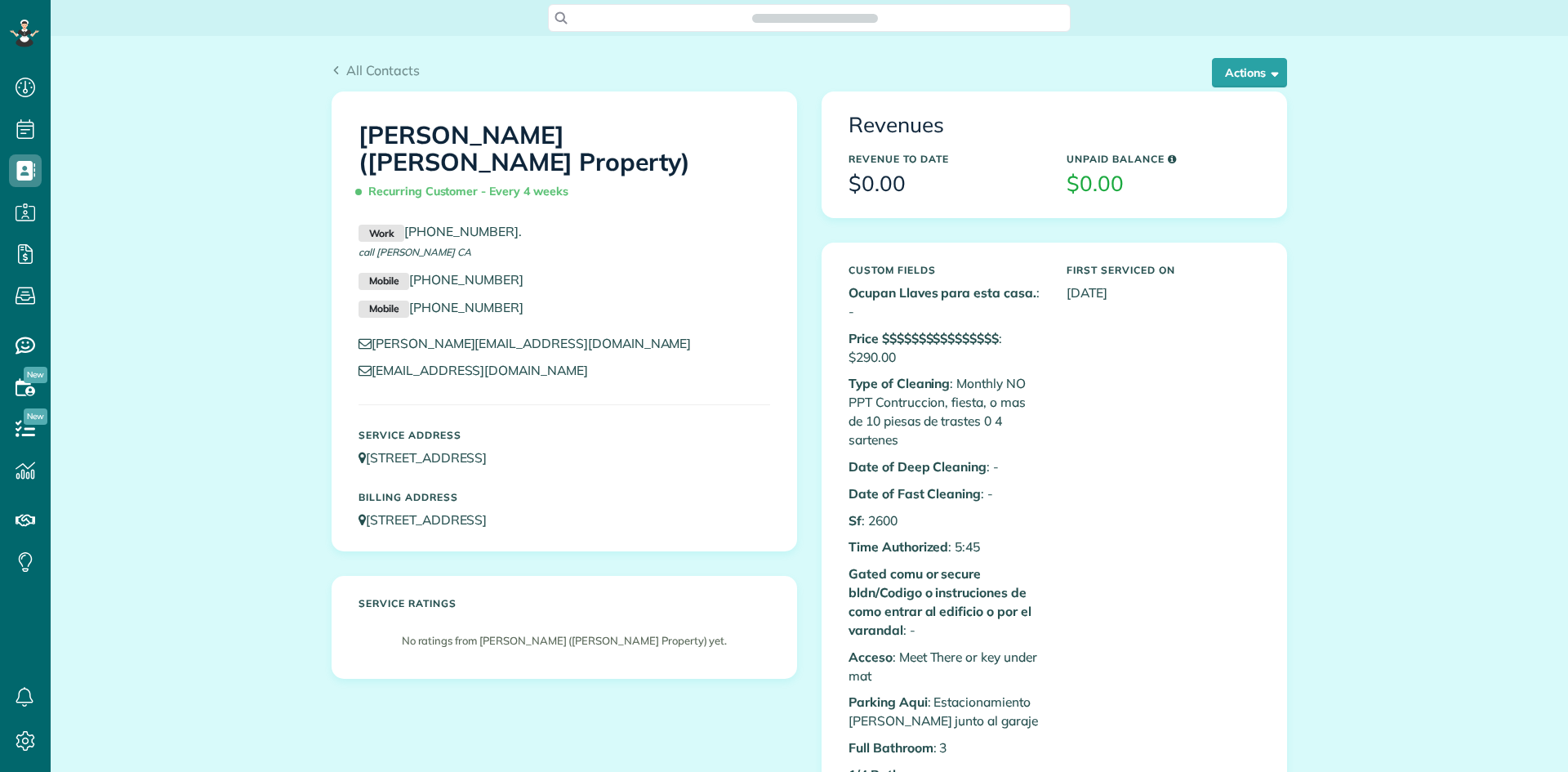
scroll to position [7, 7]
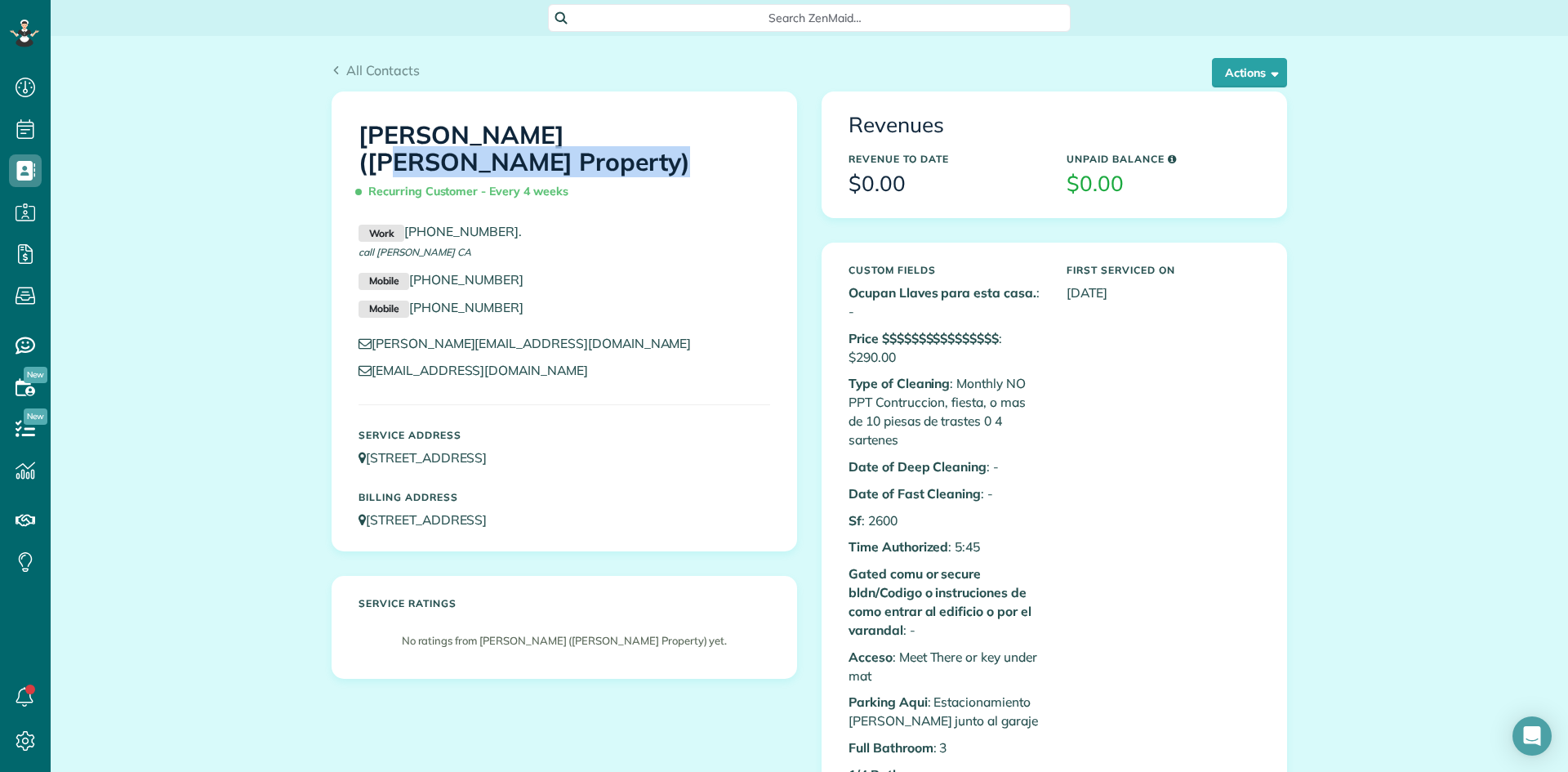
drag, startPoint x: 627, startPoint y: 132, endPoint x: 352, endPoint y: 116, distance: 275.5
click at [346, 115] on div "Alison Redmond Pearce (Redmond Property) Recurring Customer - Every 4 weeks" at bounding box center [564, 159] width 436 height 108
copy h1 "Alison Redmond Pearce"
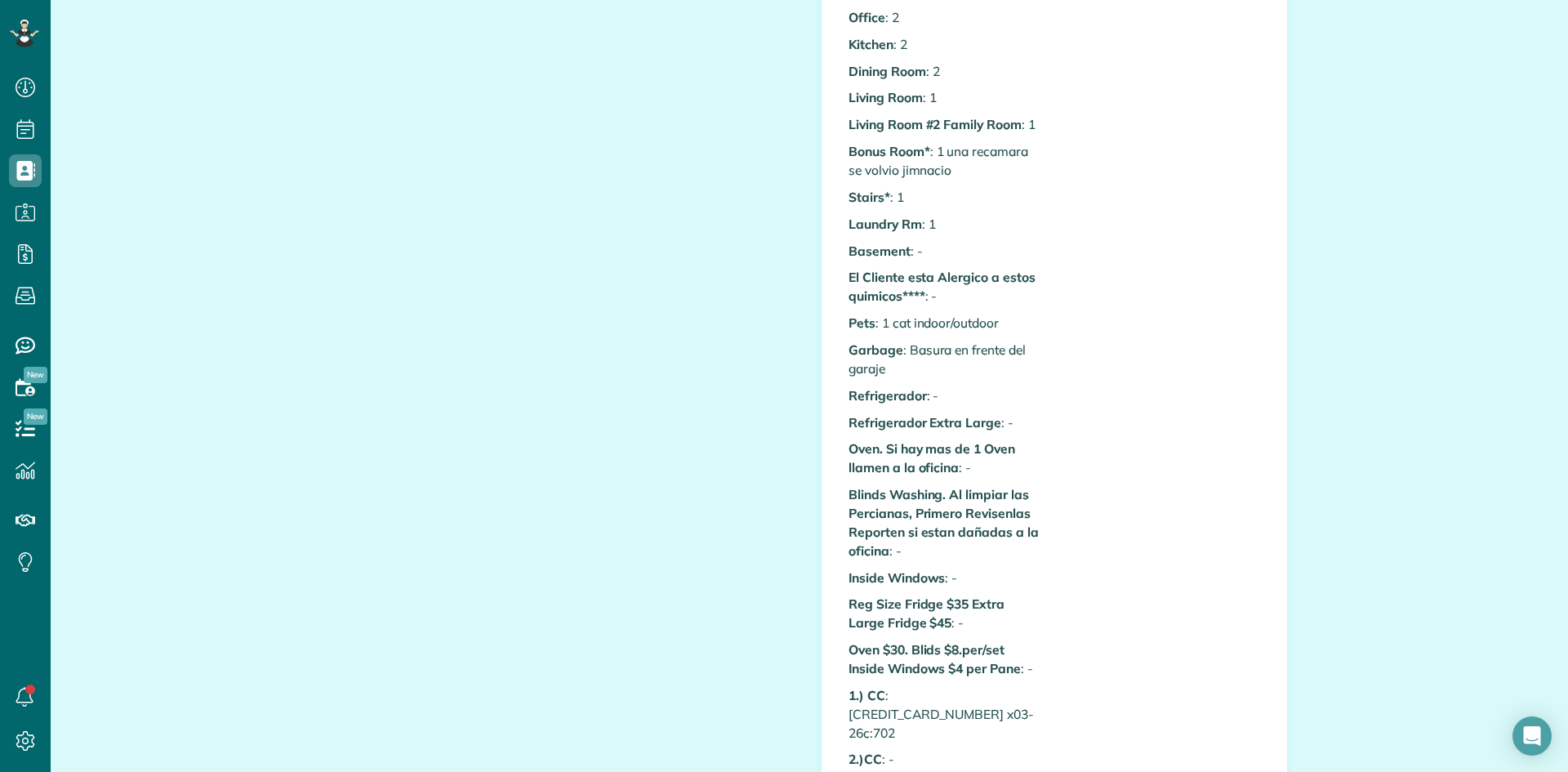
scroll to position [817, 0]
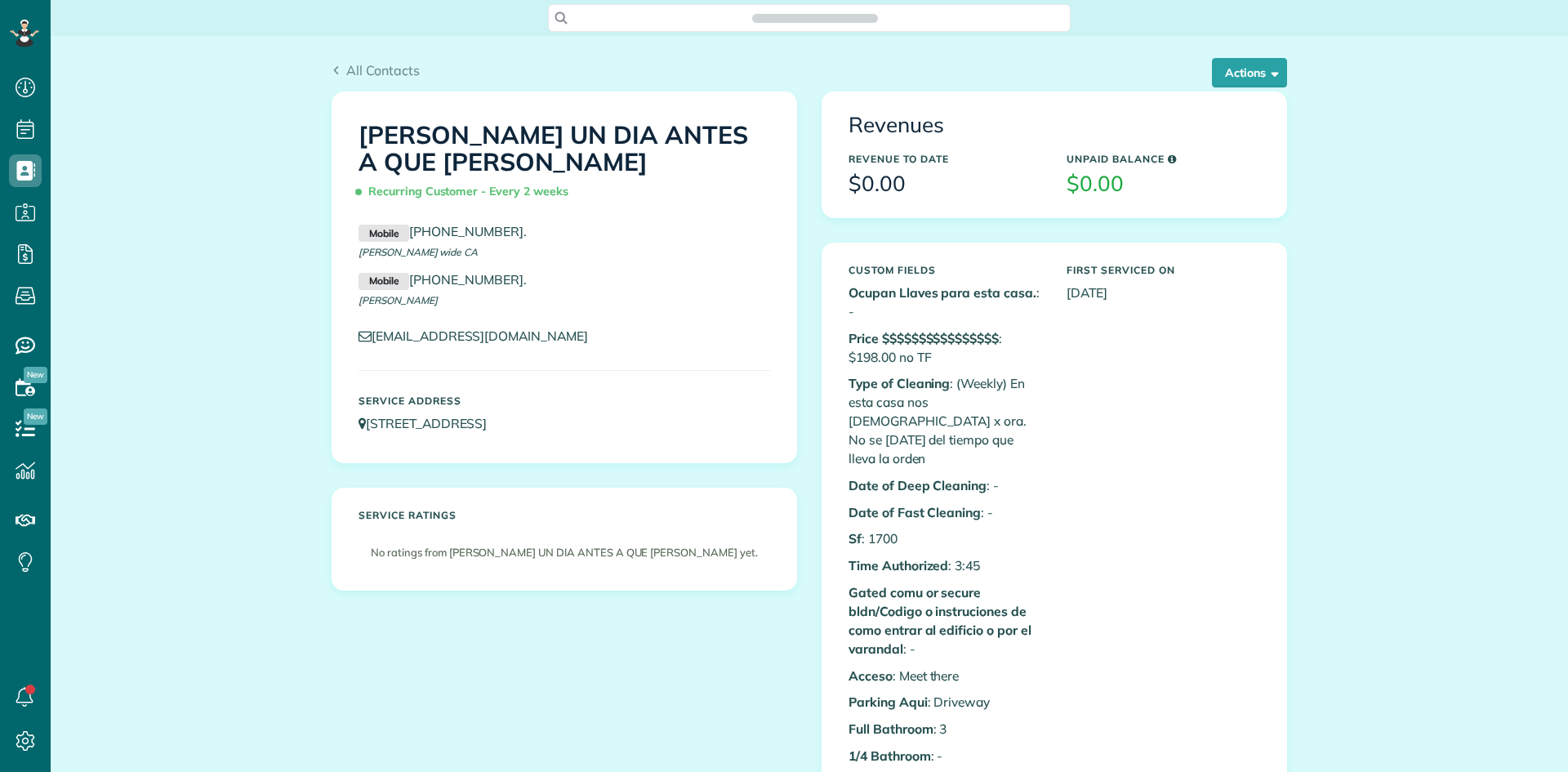
scroll to position [7, 7]
drag, startPoint x: 533, startPoint y: 167, endPoint x: 342, endPoint y: 127, distance: 195.1
click at [335, 126] on div "[PERSON_NAME] UN DIA ANTES A QUE [PERSON_NAME] Recurring Customer - Every 2 wee…" at bounding box center [564, 277] width 463 height 370
copy h1 "[PERSON_NAME] UN DIA ANTES A QUE [PERSON_NAME]"
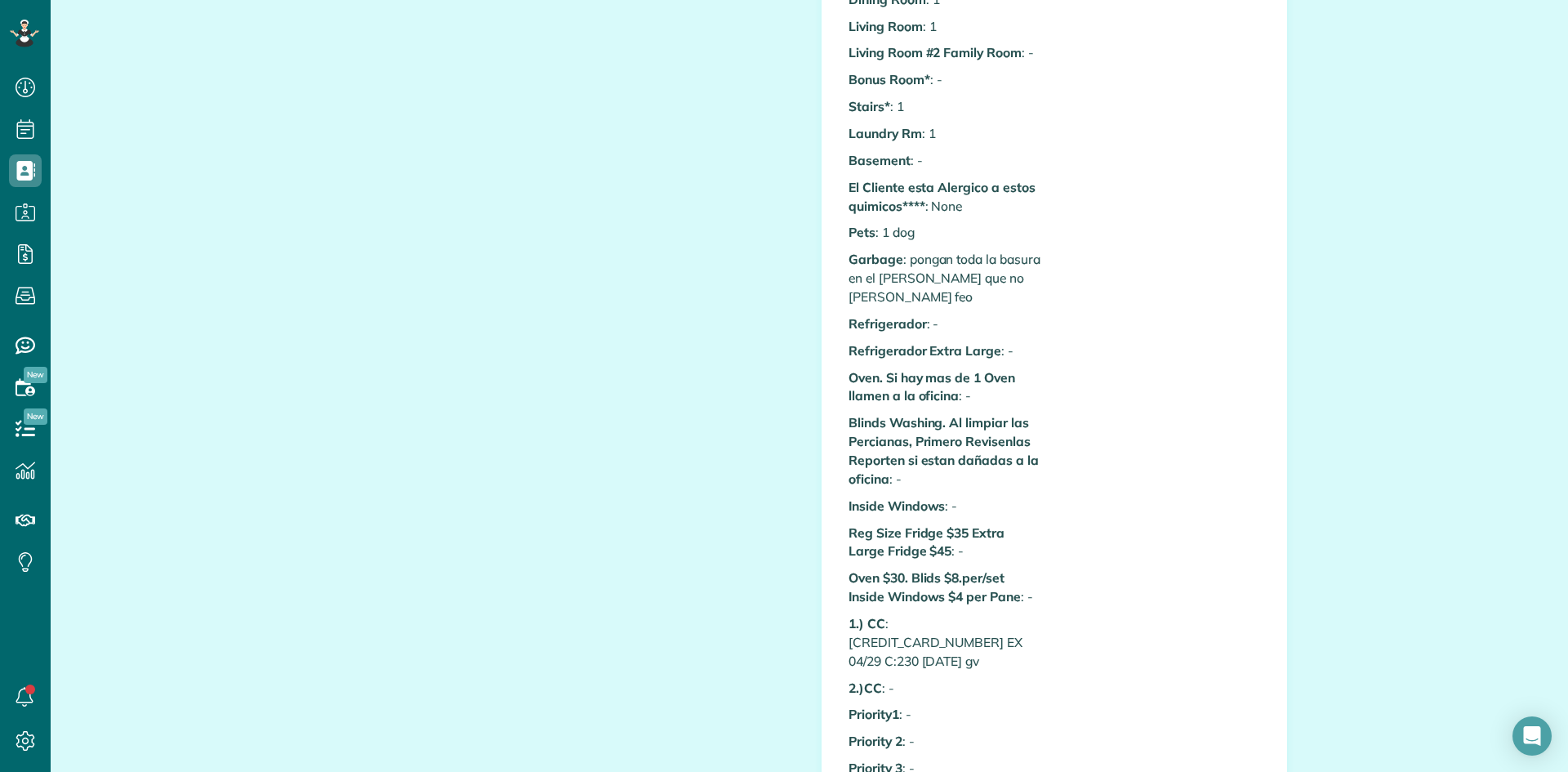
scroll to position [898, 0]
